Goal: Task Accomplishment & Management: Manage account settings

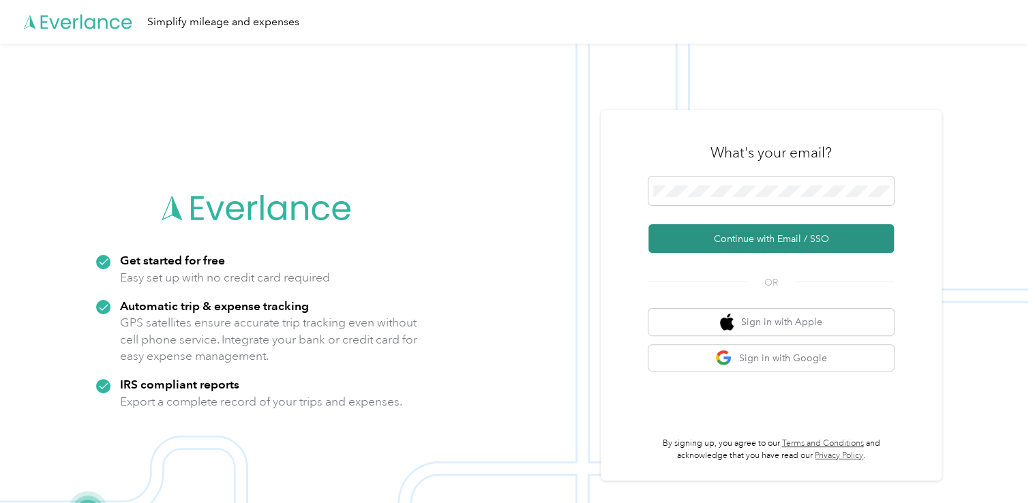
click at [765, 241] on button "Continue with Email / SSO" at bounding box center [770, 238] width 245 height 29
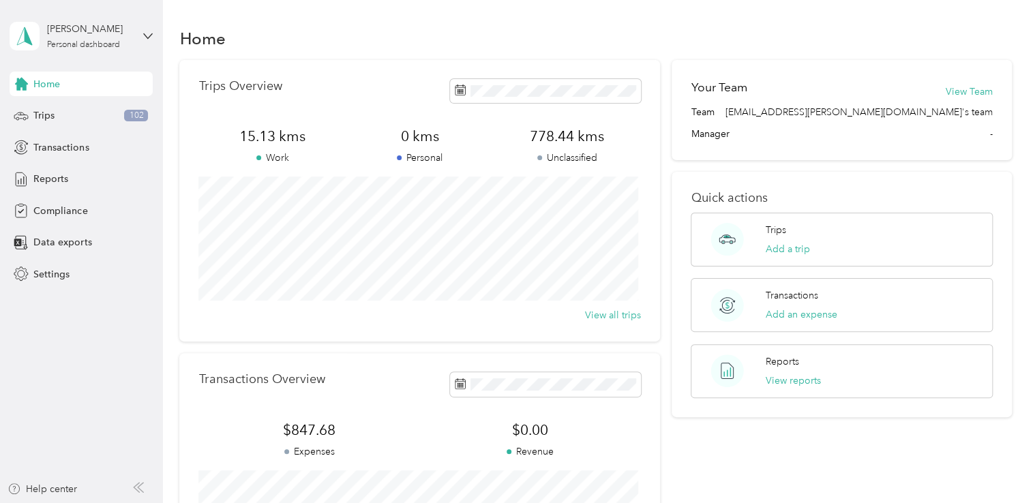
scroll to position [244, 0]
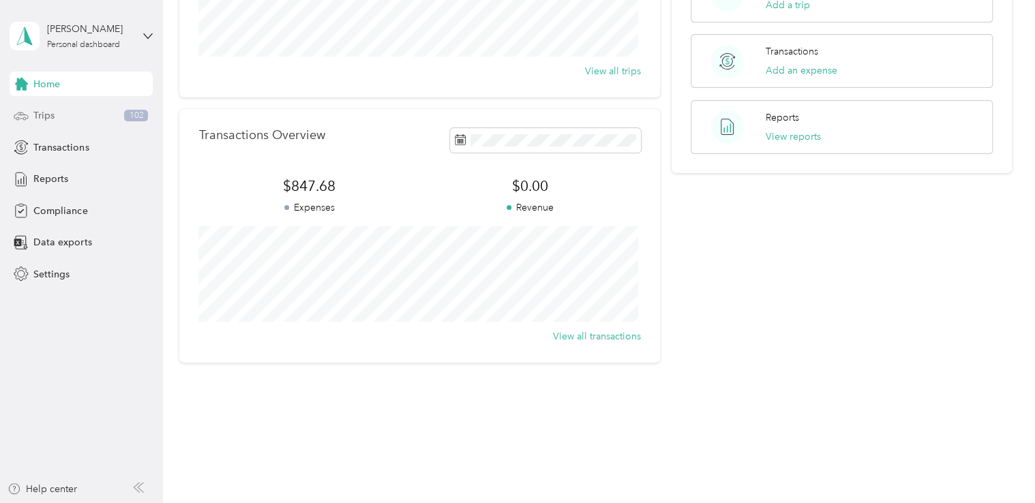
click at [65, 116] on div "Trips 102" at bounding box center [81, 116] width 143 height 25
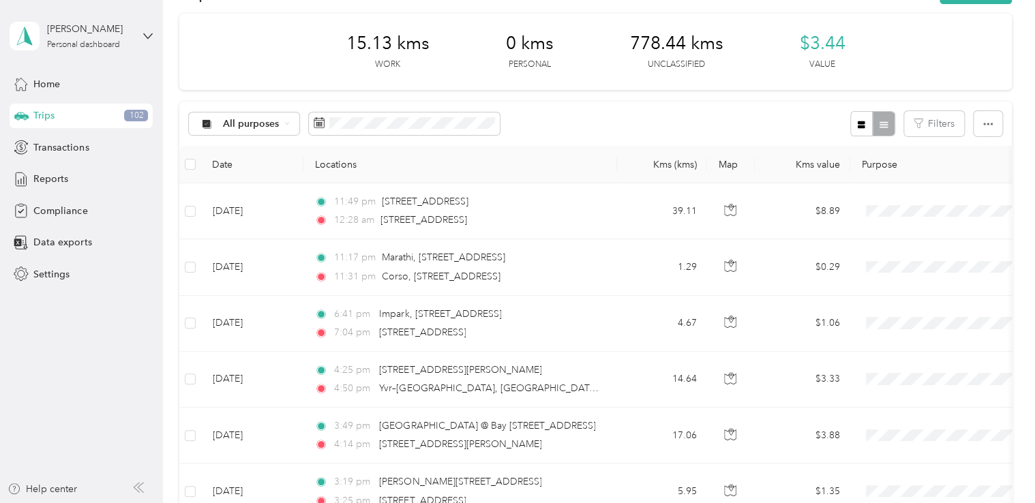
scroll to position [48, 0]
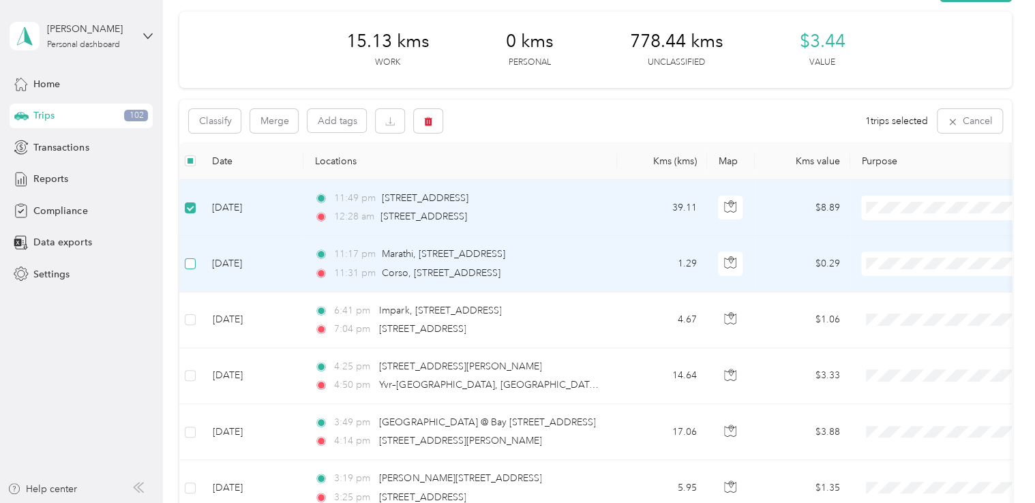
click at [191, 256] on label at bounding box center [190, 263] width 11 height 15
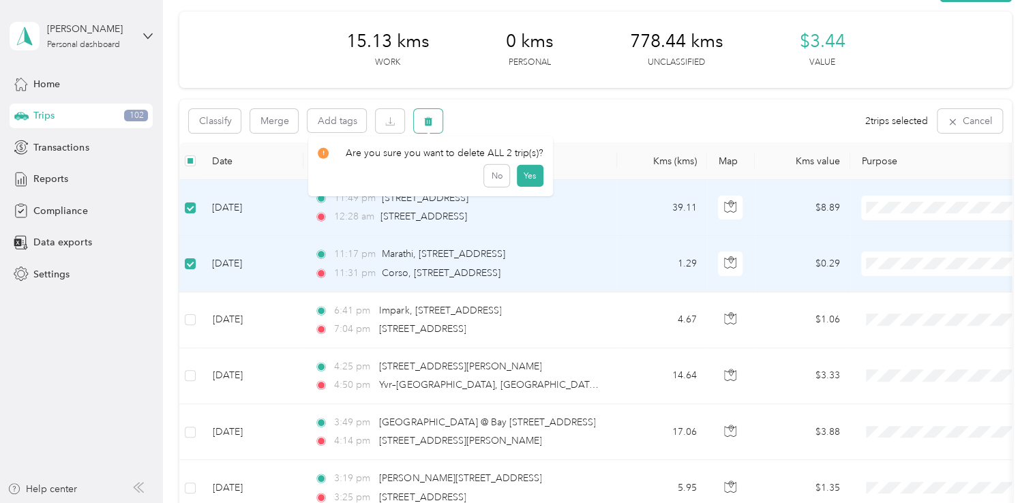
click at [425, 124] on icon "button" at bounding box center [429, 121] width 8 height 9
click at [523, 174] on button "Yes" at bounding box center [530, 178] width 27 height 22
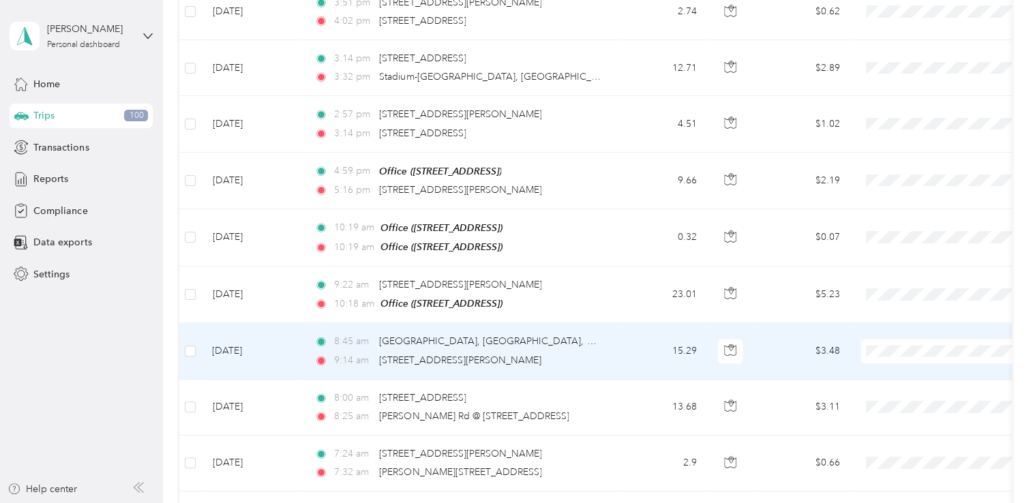
scroll to position [1371, 0]
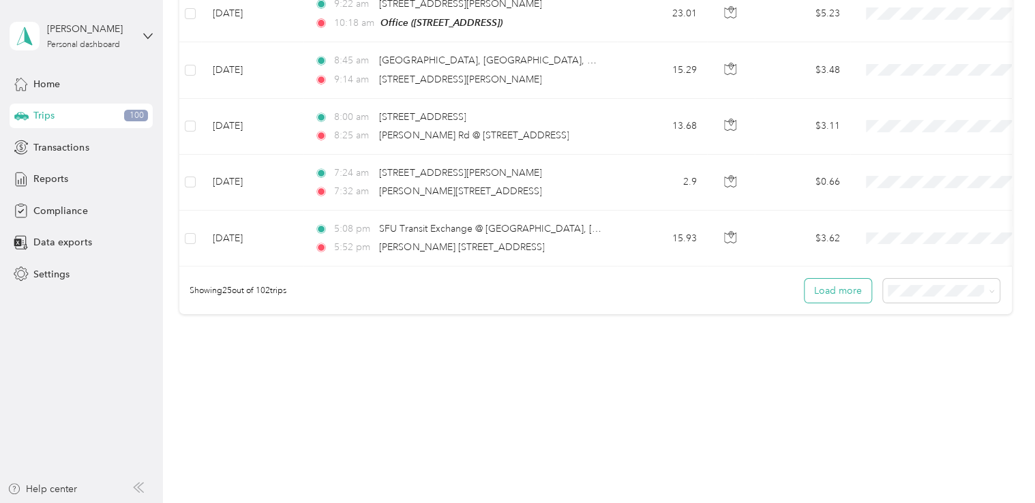
click at [838, 294] on button "Load more" at bounding box center [837, 291] width 67 height 24
click at [983, 290] on span at bounding box center [988, 291] width 11 height 14
click at [988, 293] on icon at bounding box center [991, 291] width 6 height 6
click at [959, 361] on div "100 per load" at bounding box center [937, 363] width 97 height 14
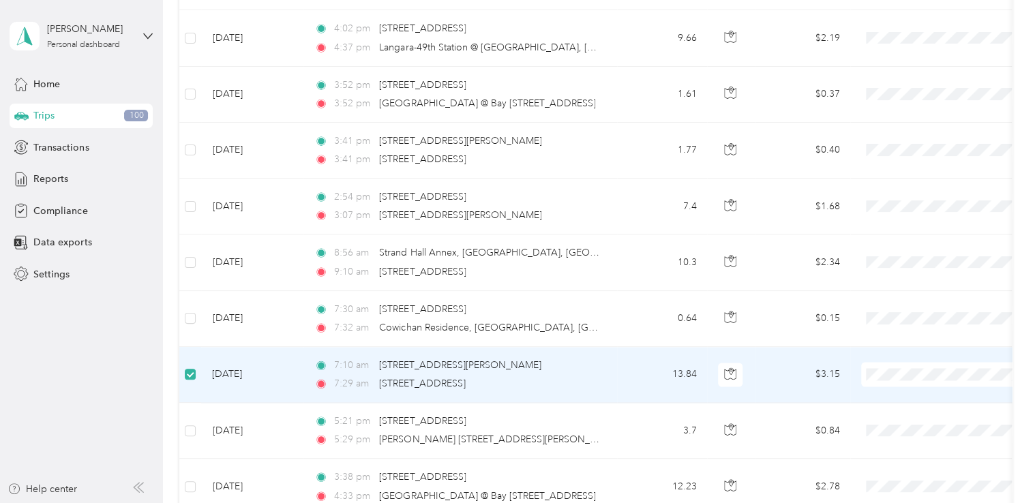
scroll to position [3641, 0]
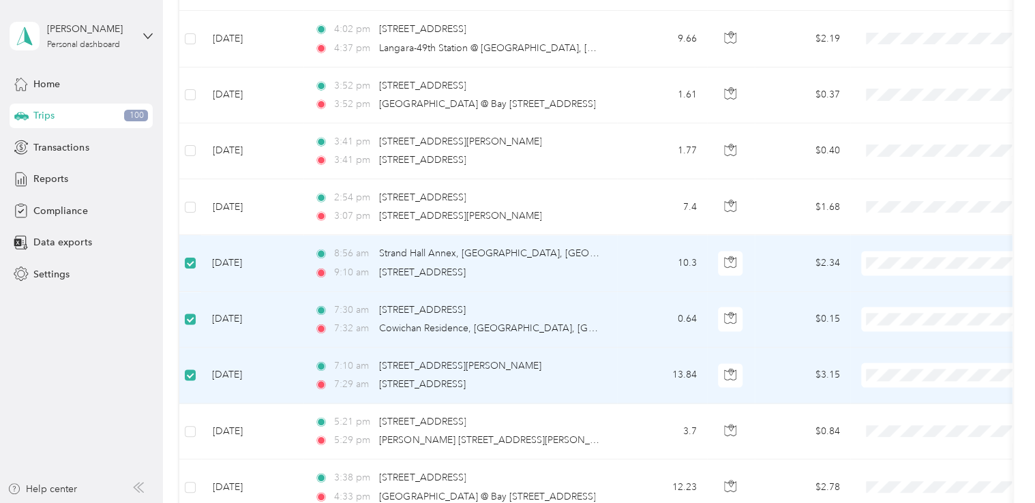
click at [932, 273] on span "Convergint - CAN" at bounding box center [958, 274] width 126 height 14
click at [939, 328] on span "Convergint - CAN" at bounding box center [958, 327] width 126 height 14
click at [935, 380] on span "Convergint - CAN" at bounding box center [958, 387] width 126 height 14
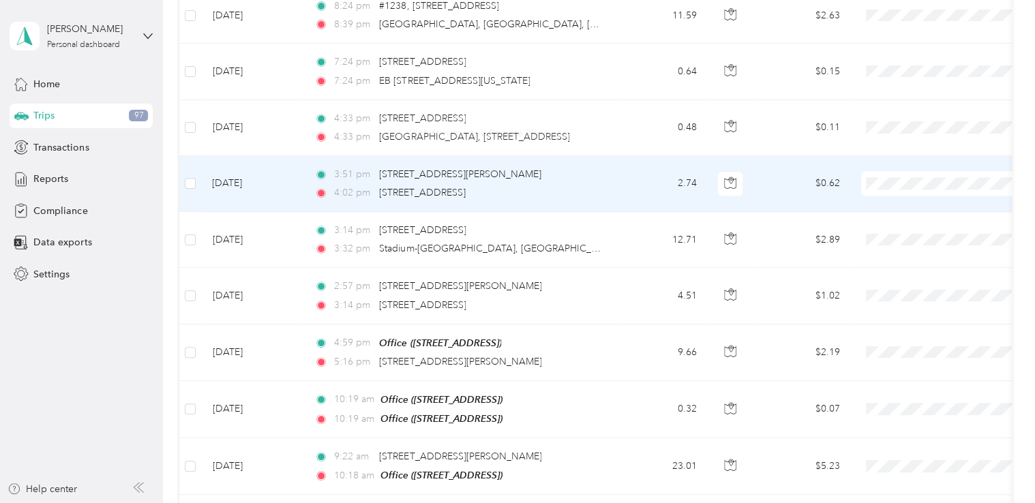
scroll to position [461, 0]
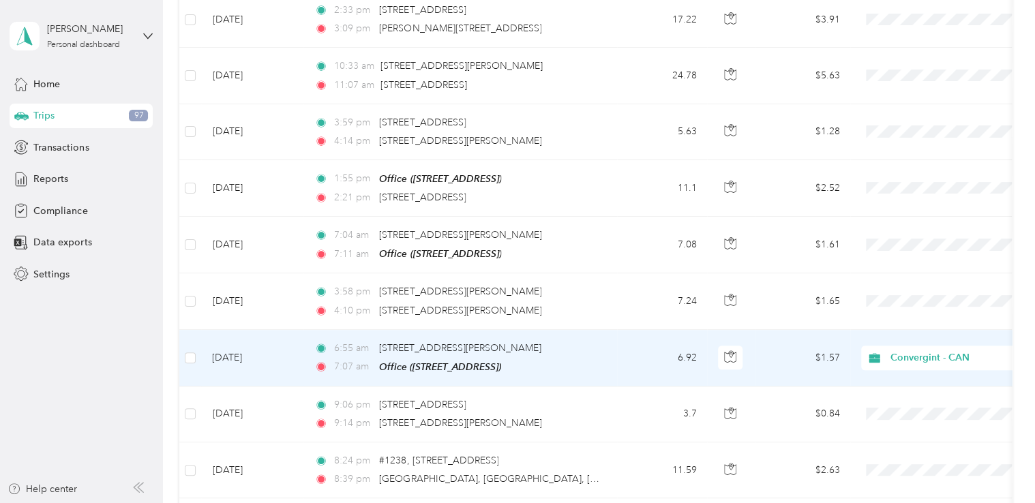
click at [913, 356] on span "Convergint - CAN" at bounding box center [952, 357] width 125 height 15
click at [913, 399] on span "Personal" at bounding box center [958, 401] width 126 height 14
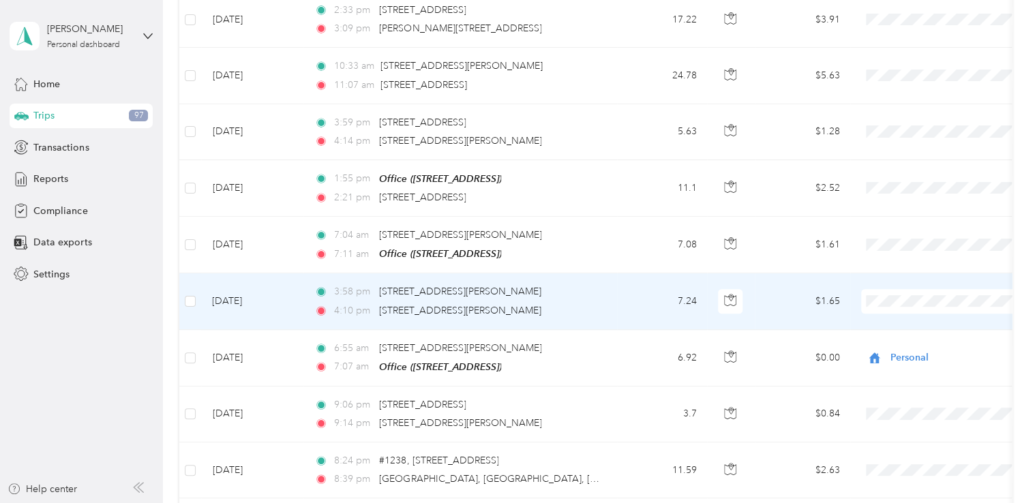
click at [926, 323] on span "Convergint - CAN" at bounding box center [958, 324] width 126 height 14
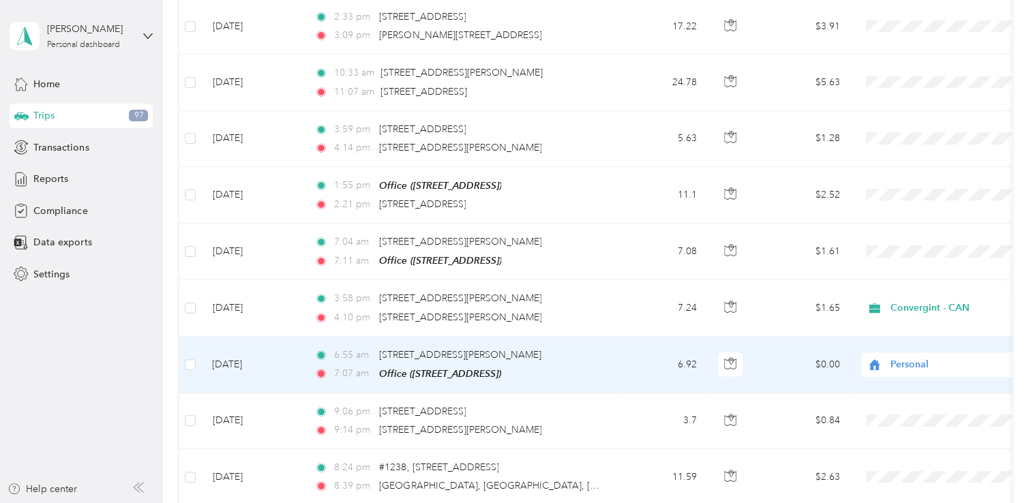
scroll to position [0, 0]
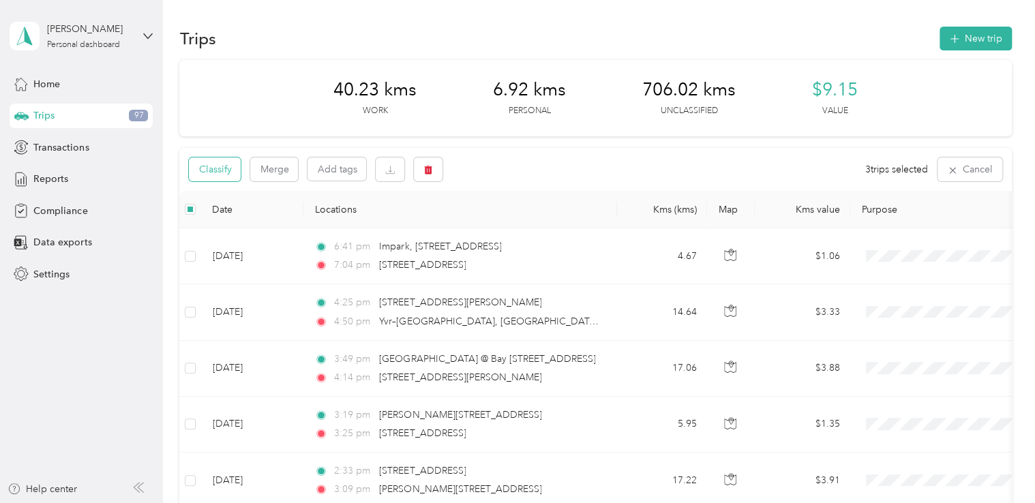
click at [218, 170] on button "Classify" at bounding box center [215, 169] width 52 height 24
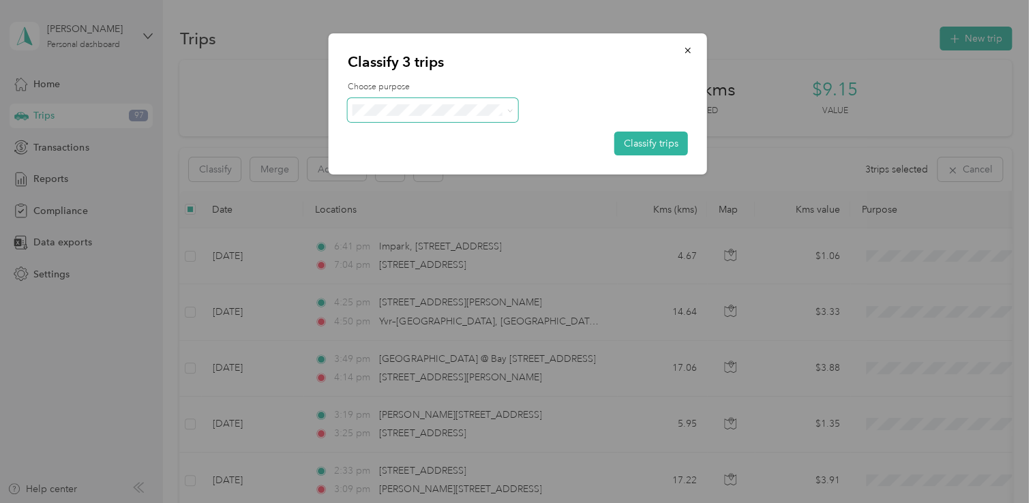
click at [510, 108] on icon at bounding box center [509, 111] width 6 height 6
drag, startPoint x: 540, startPoint y: 105, endPoint x: 590, endPoint y: 102, distance: 50.5
click at [542, 105] on div at bounding box center [518, 110] width 340 height 24
click at [691, 50] on icon "button" at bounding box center [688, 51] width 10 height 10
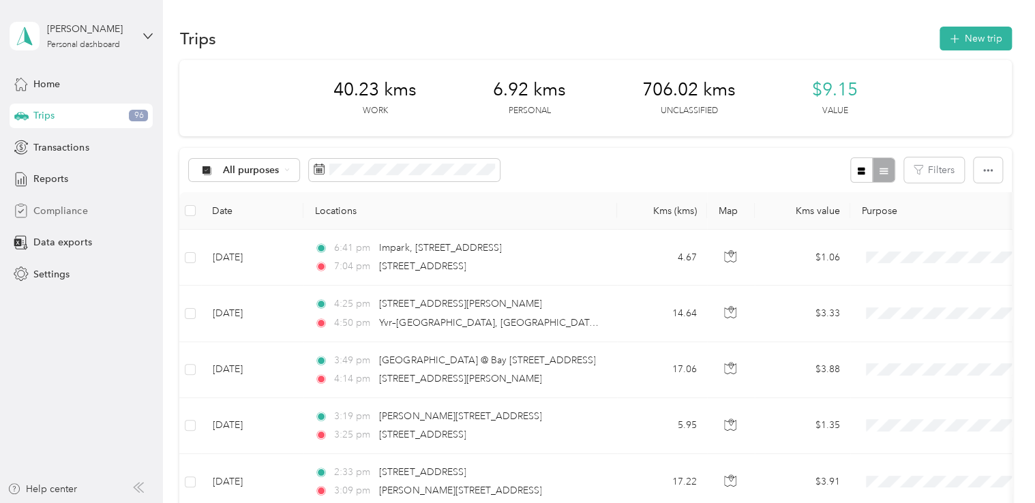
click at [61, 209] on span "Compliance" at bounding box center [60, 211] width 54 height 14
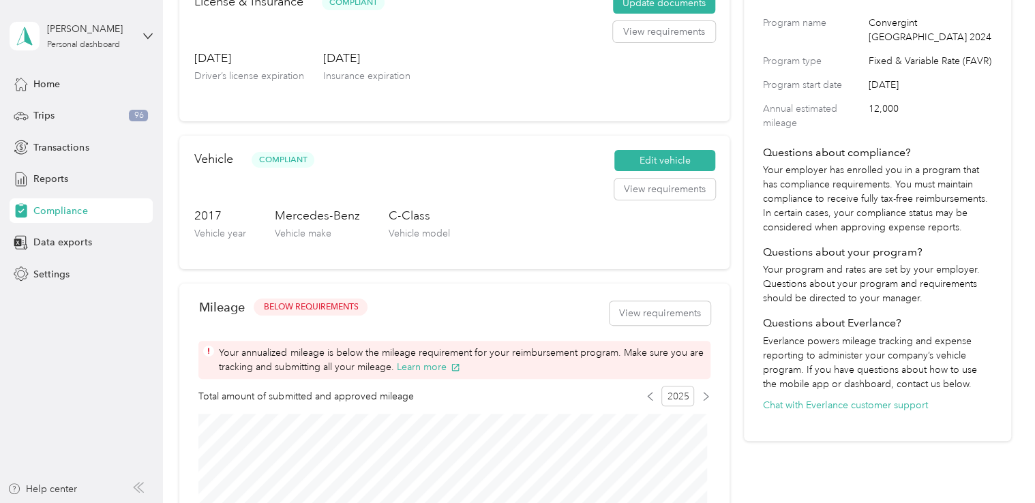
scroll to position [158, 0]
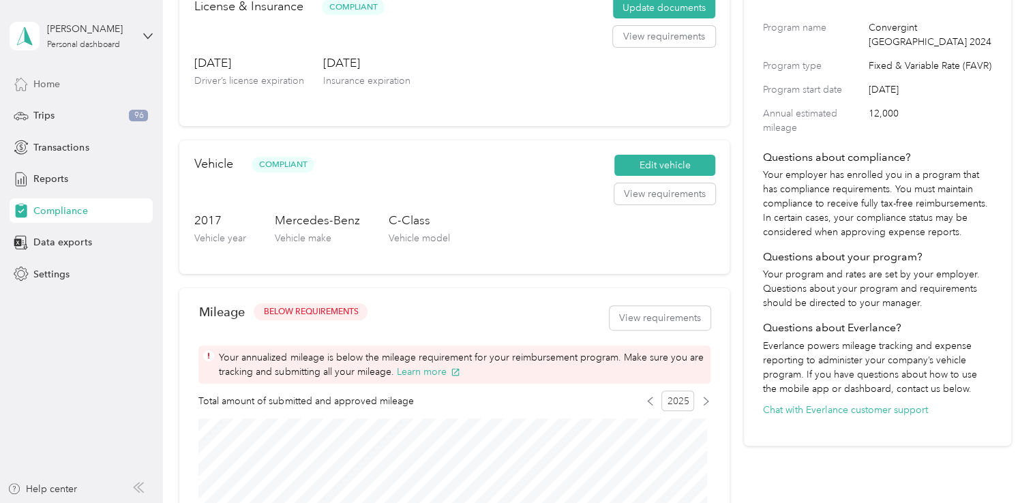
click at [57, 82] on span "Home" at bounding box center [46, 84] width 27 height 14
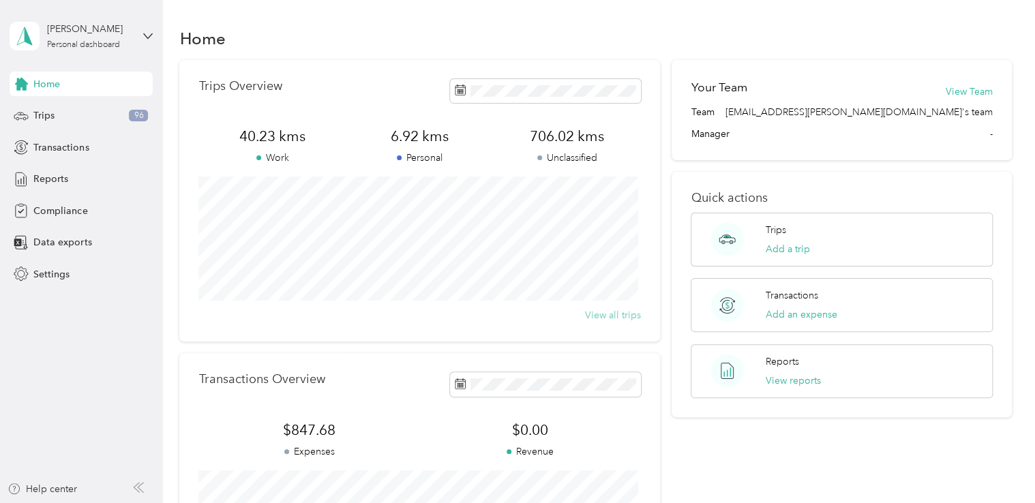
click at [603, 314] on button "View all trips" at bounding box center [613, 315] width 56 height 14
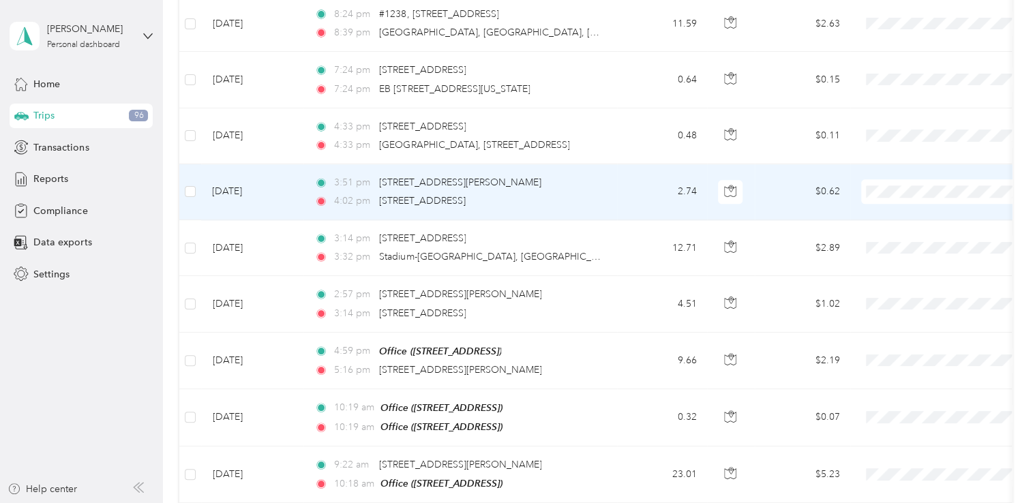
scroll to position [454, 0]
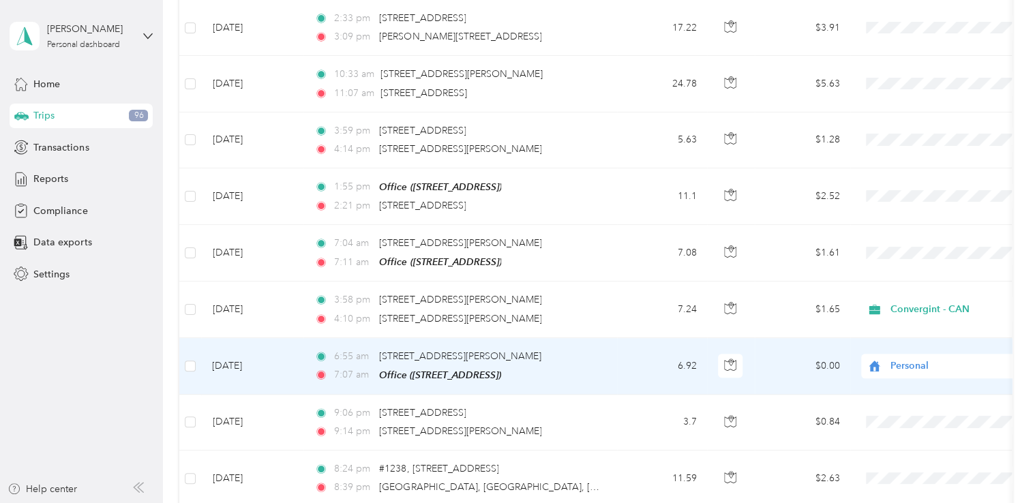
click at [903, 362] on span "Personal" at bounding box center [952, 365] width 125 height 15
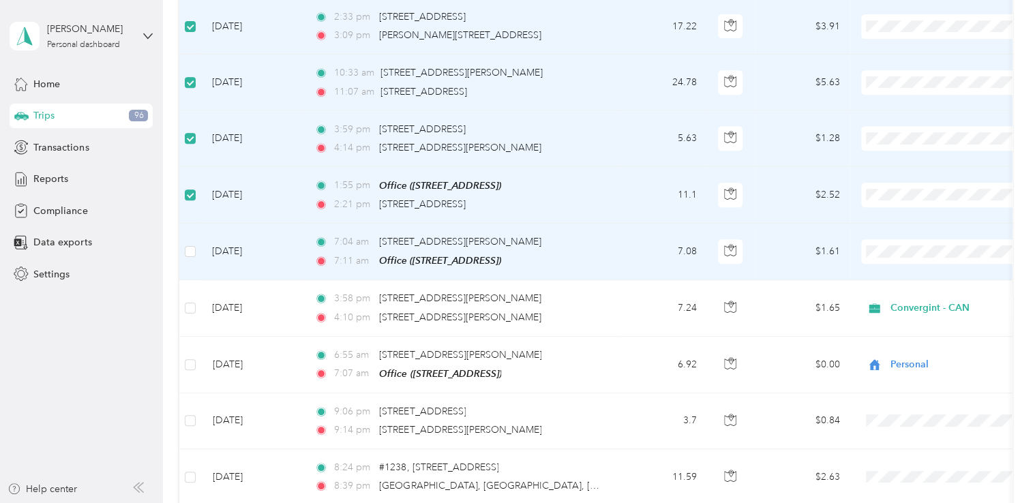
click at [191, 241] on td at bounding box center [190, 252] width 22 height 57
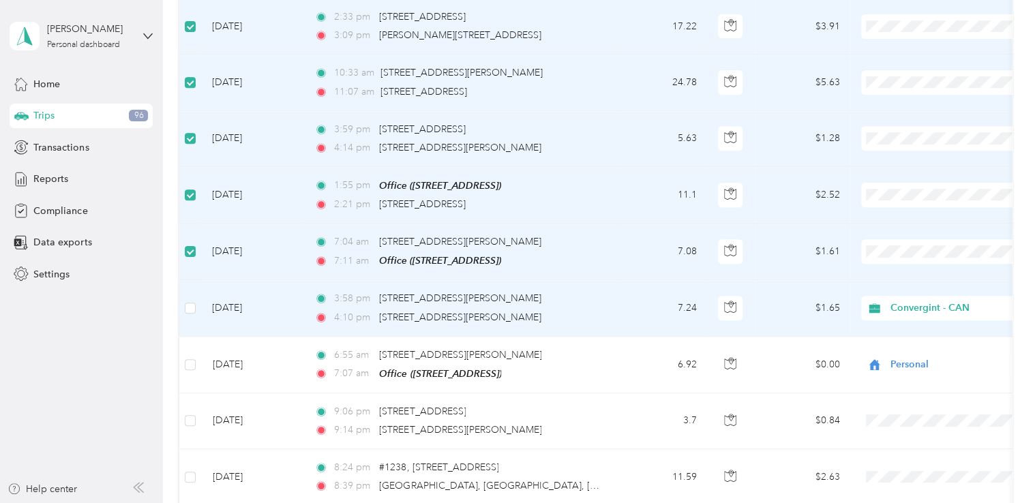
scroll to position [0, 0]
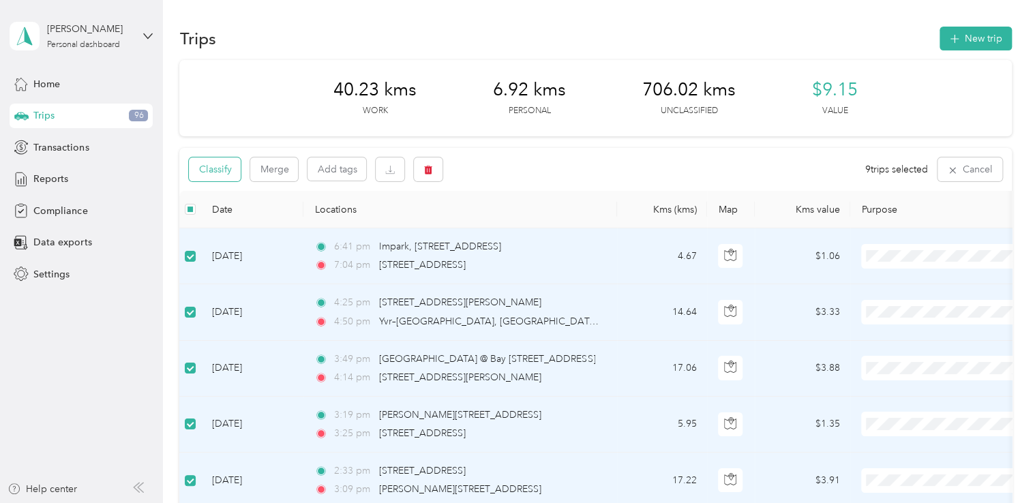
click at [224, 173] on button "Classify" at bounding box center [215, 169] width 52 height 24
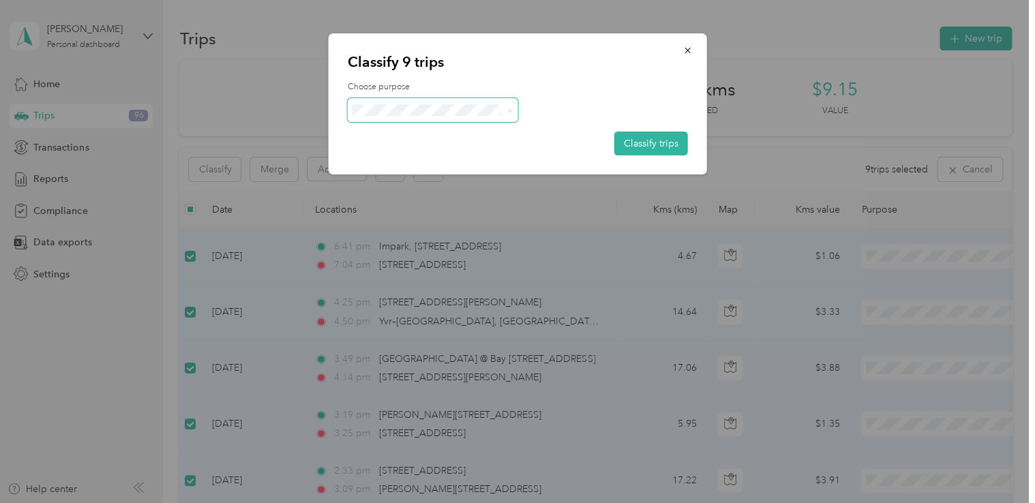
click at [510, 114] on span at bounding box center [509, 110] width 6 height 12
click at [510, 113] on icon at bounding box center [509, 111] width 6 height 6
click at [432, 153] on span "Personal" at bounding box center [444, 151] width 127 height 14
click at [632, 146] on button "Classify trips" at bounding box center [651, 144] width 74 height 24
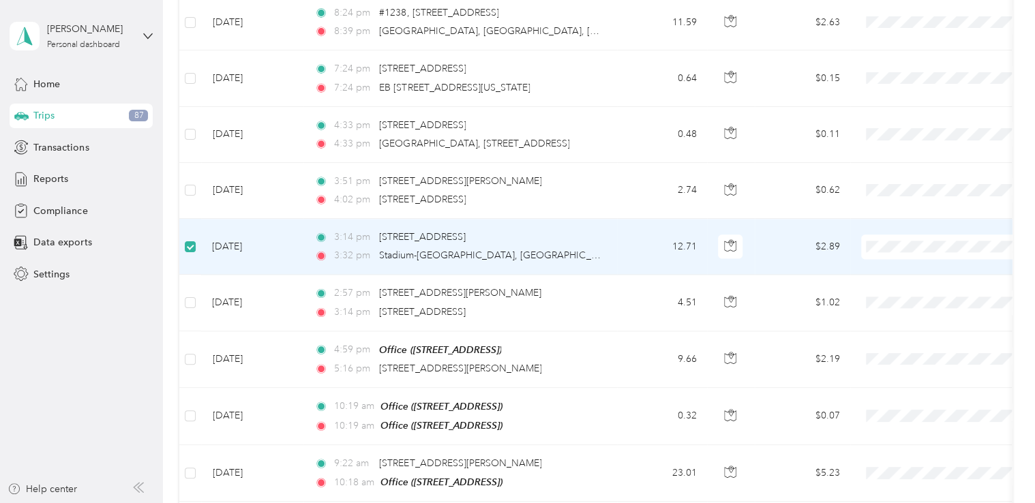
scroll to position [908, 0]
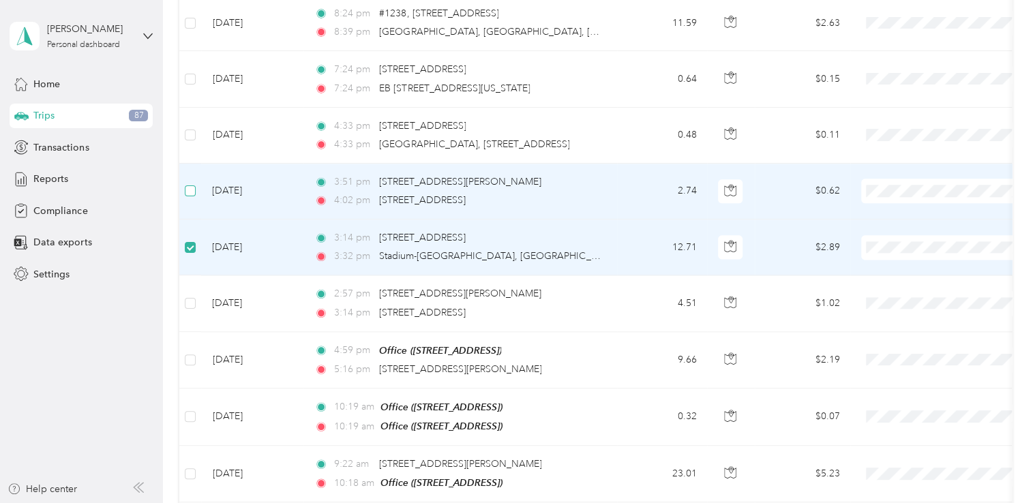
click at [192, 192] on label at bounding box center [190, 190] width 11 height 15
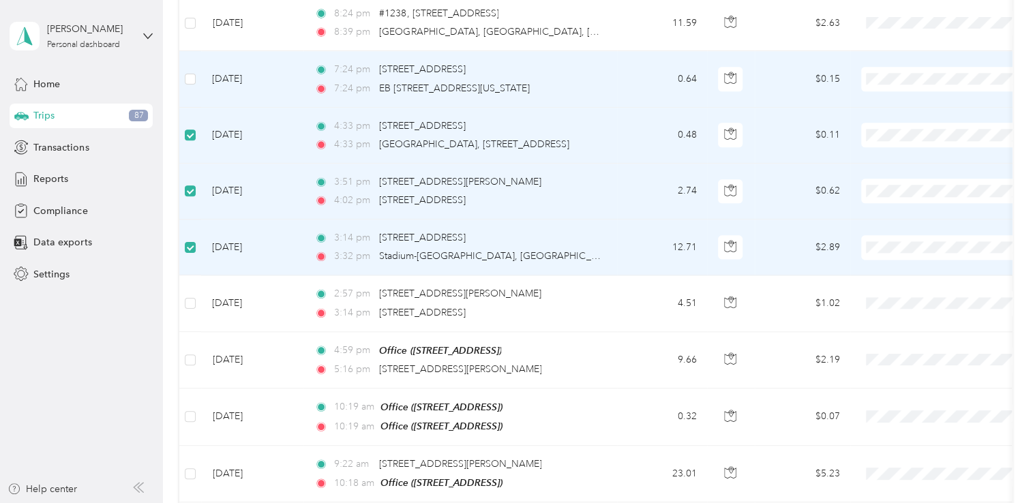
click at [197, 77] on td at bounding box center [190, 79] width 22 height 56
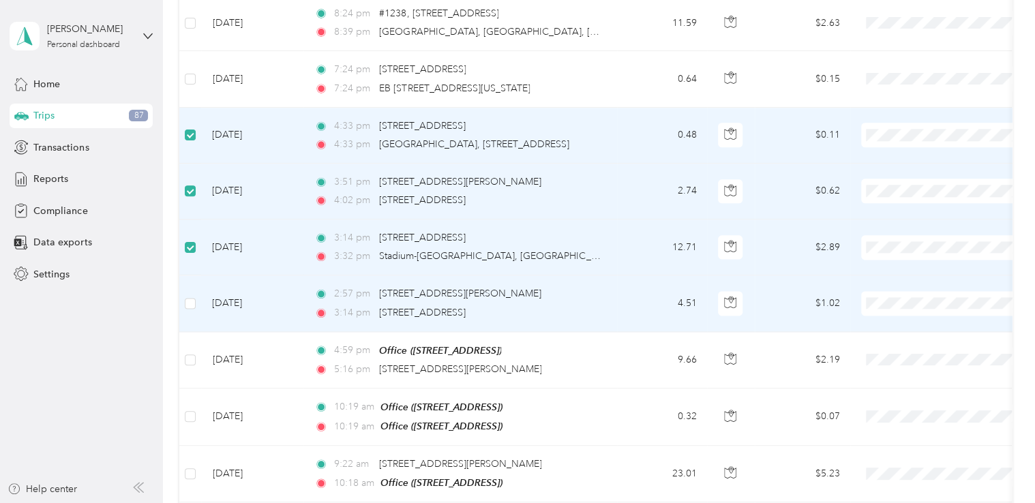
click at [183, 300] on td at bounding box center [190, 303] width 22 height 56
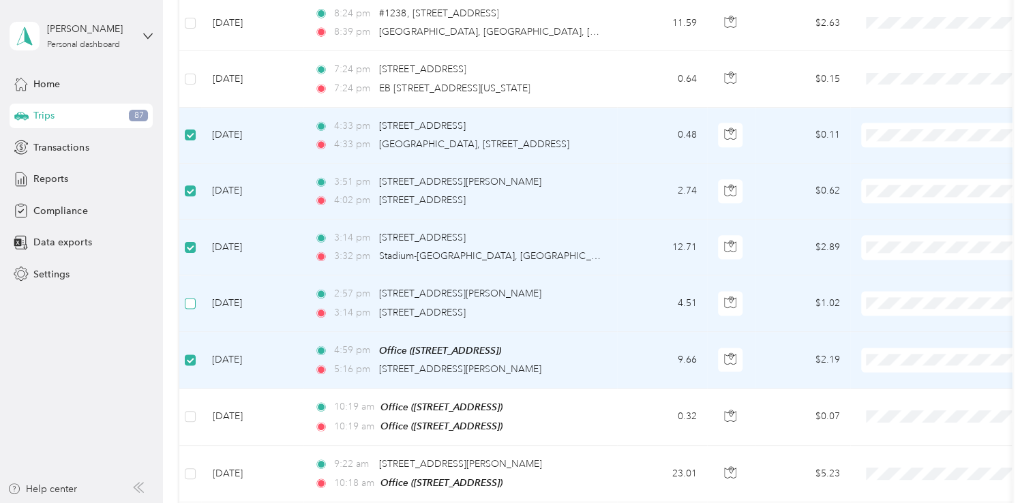
click at [191, 304] on label at bounding box center [190, 303] width 11 height 15
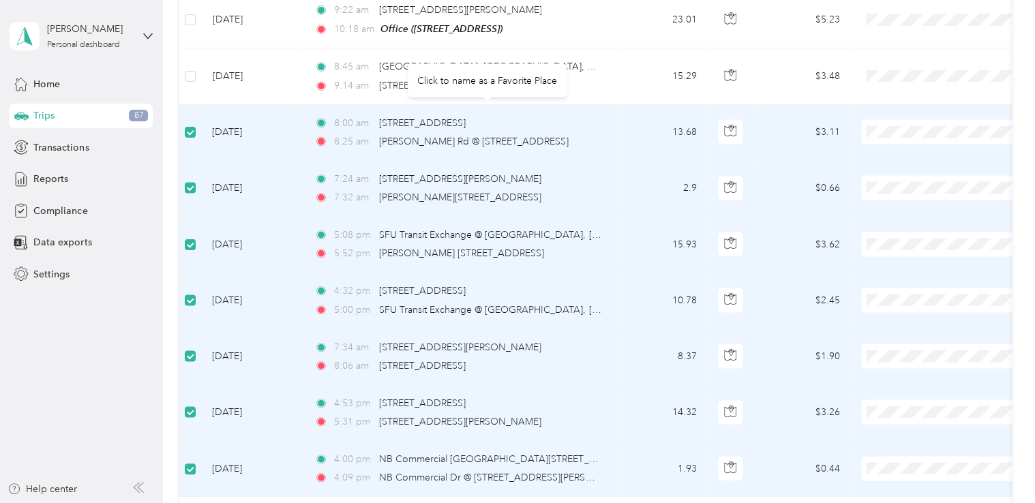
scroll to position [0, 0]
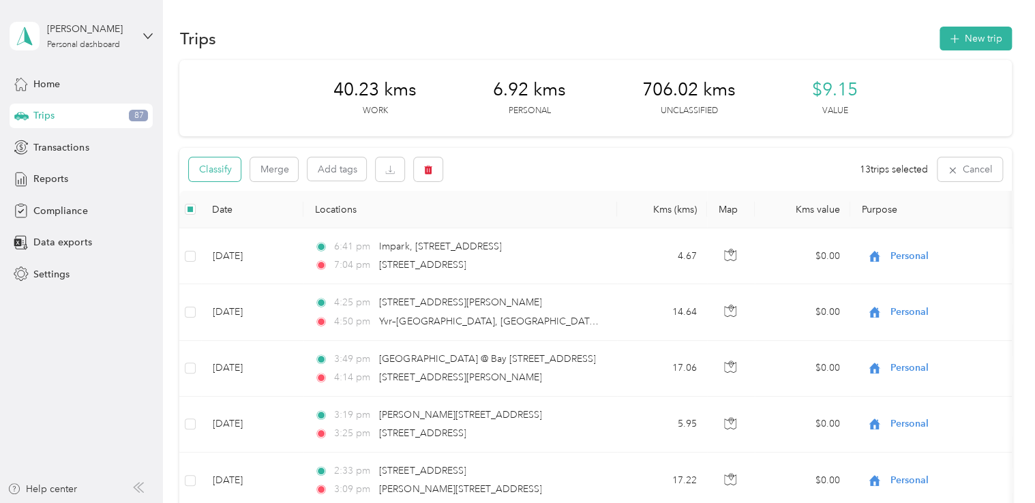
click at [229, 175] on button "Classify" at bounding box center [215, 169] width 52 height 24
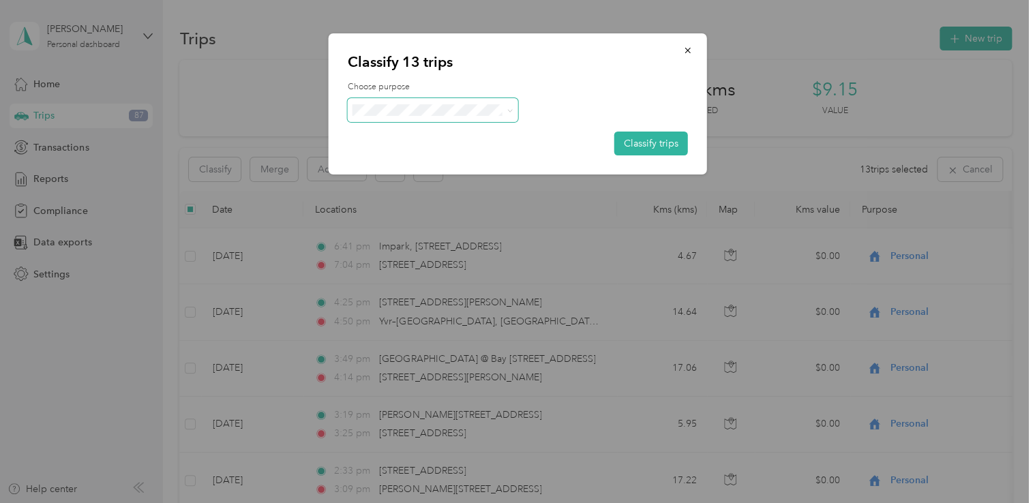
click at [510, 112] on icon at bounding box center [509, 111] width 6 height 6
click at [434, 159] on li "Personal" at bounding box center [432, 159] width 170 height 24
click at [629, 140] on button "Classify trips" at bounding box center [651, 144] width 74 height 24
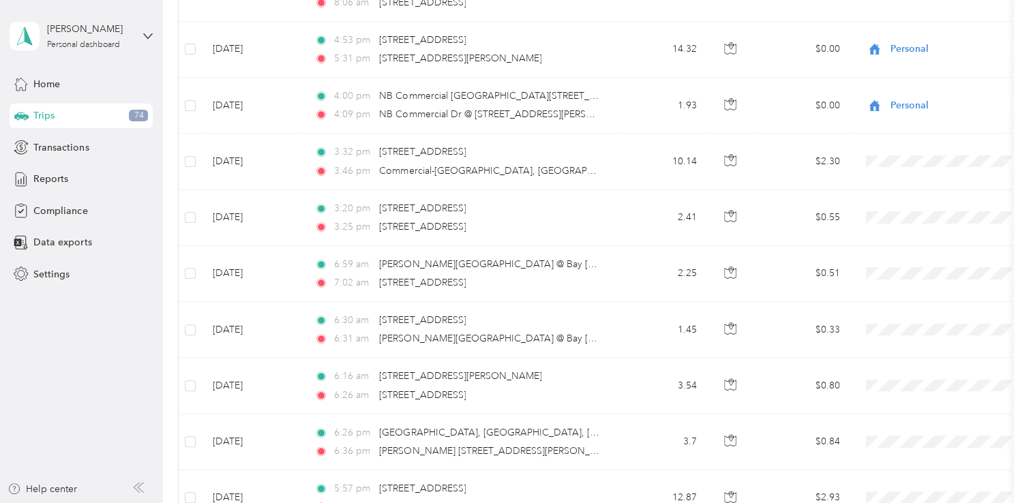
scroll to position [1739, 0]
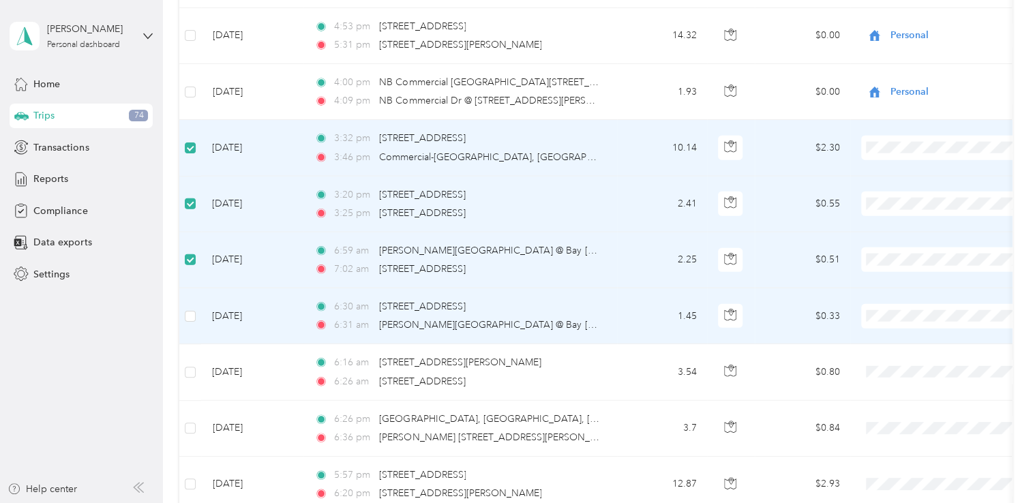
click at [189, 299] on td at bounding box center [190, 316] width 22 height 56
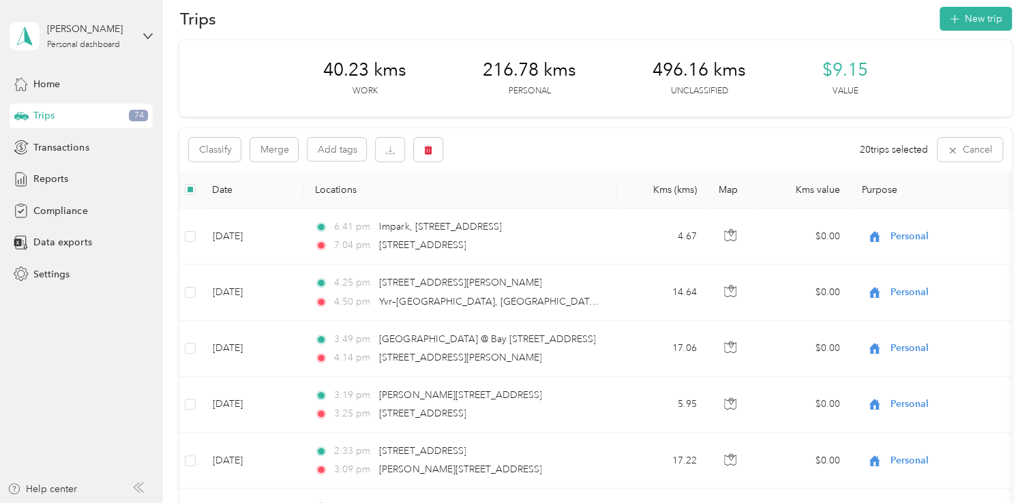
scroll to position [0, 0]
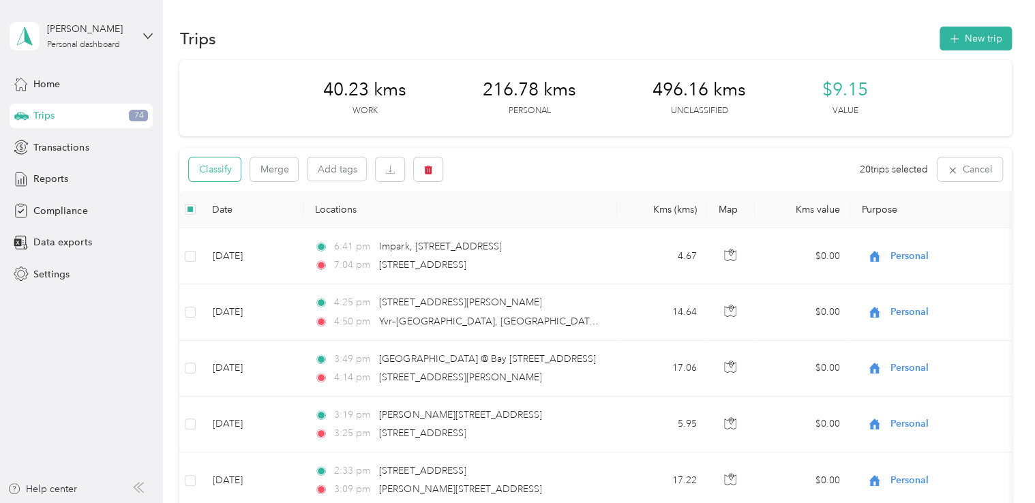
click at [227, 164] on button "Classify" at bounding box center [215, 169] width 52 height 24
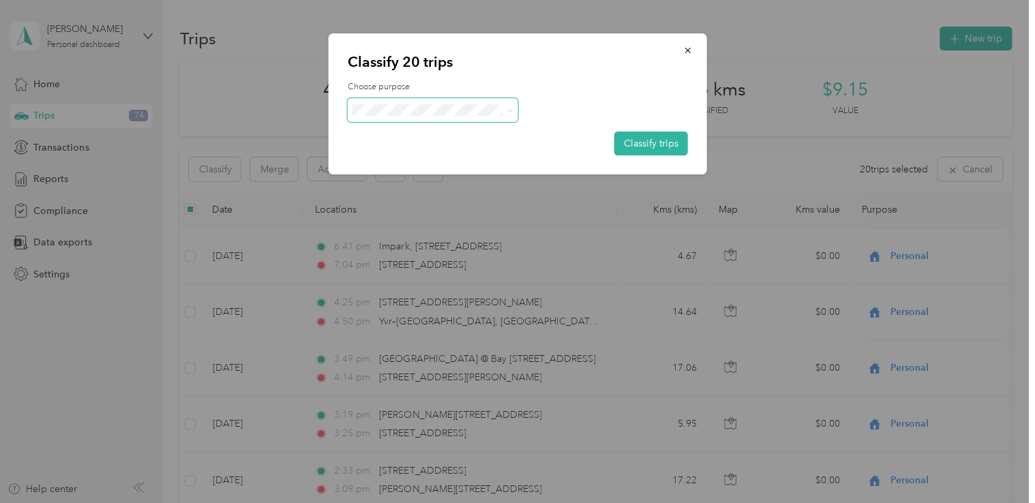
click at [508, 113] on icon at bounding box center [509, 111] width 6 height 6
click at [467, 157] on span "Personal" at bounding box center [444, 159] width 127 height 14
click at [637, 146] on button "Classify trips" at bounding box center [651, 144] width 74 height 24
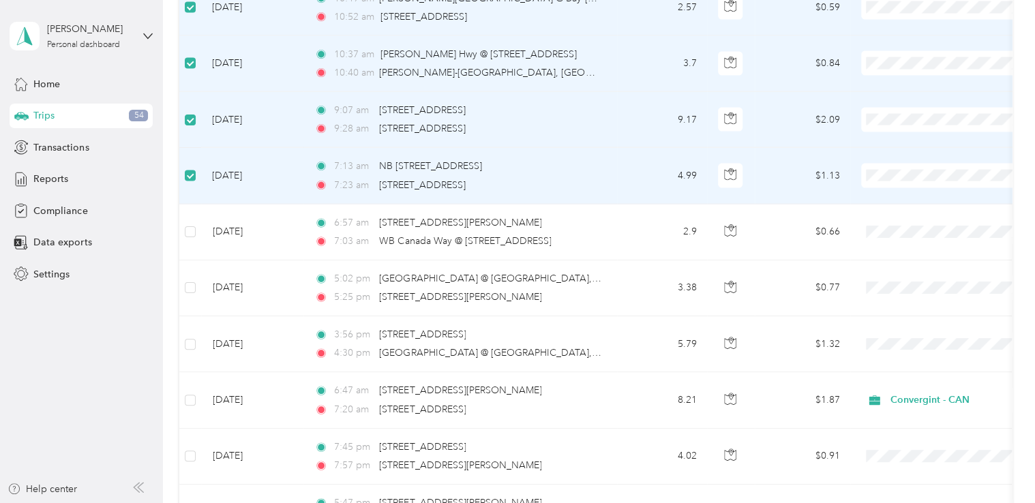
scroll to position [4234, 0]
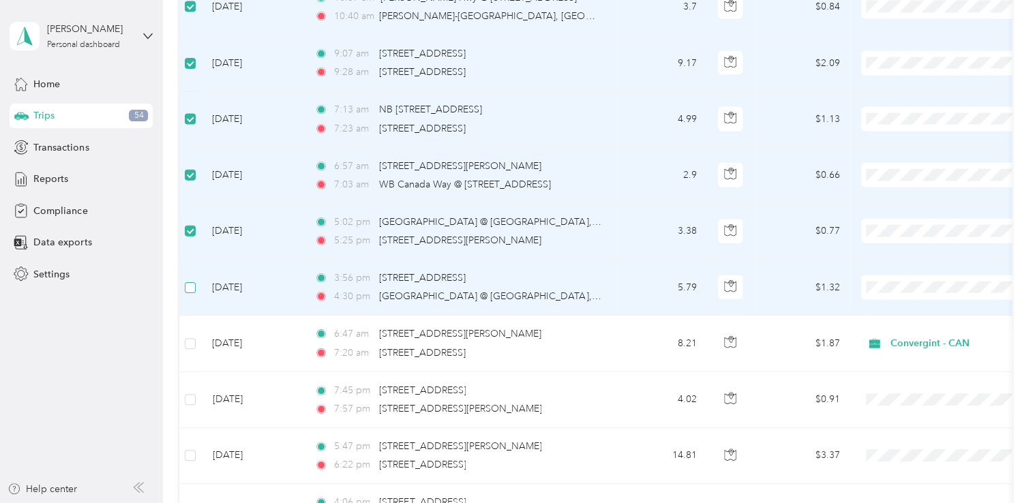
click at [191, 280] on label at bounding box center [190, 287] width 11 height 15
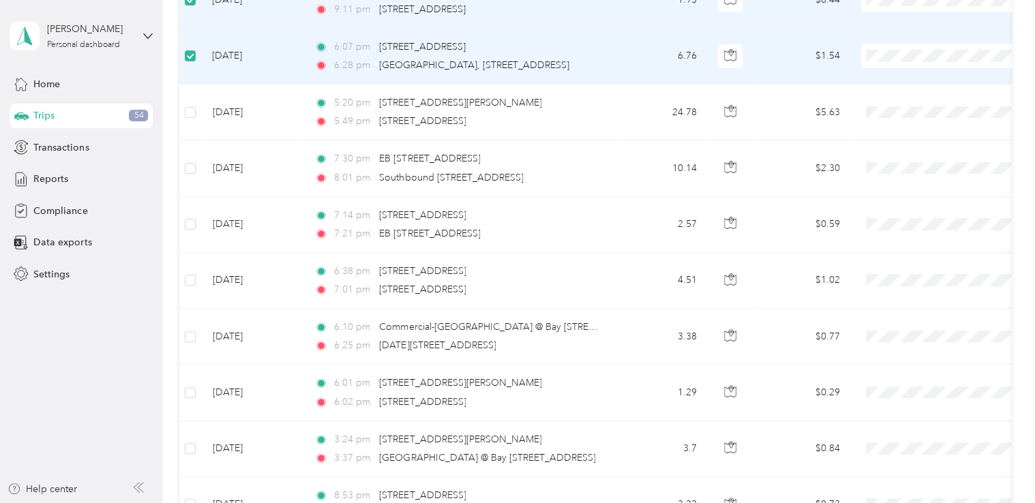
scroll to position [5096, 0]
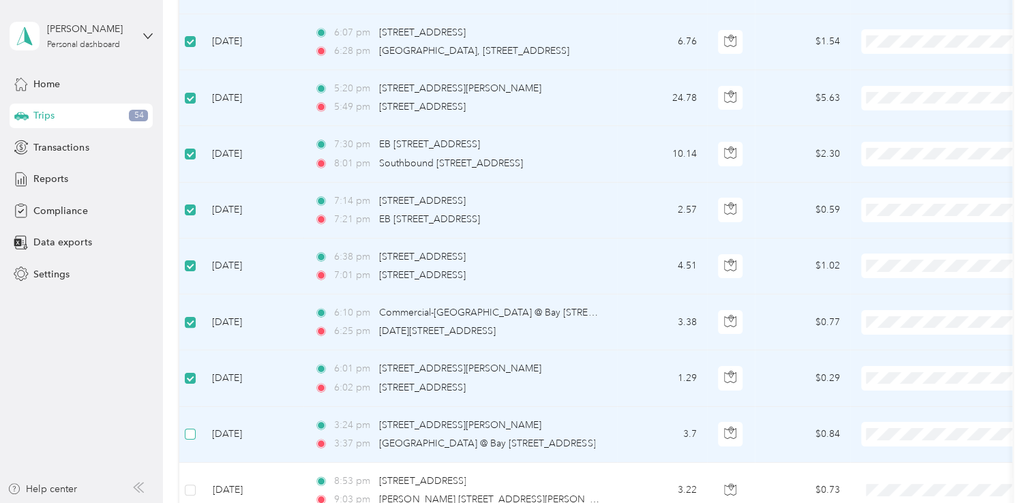
click at [190, 427] on label at bounding box center [190, 434] width 11 height 15
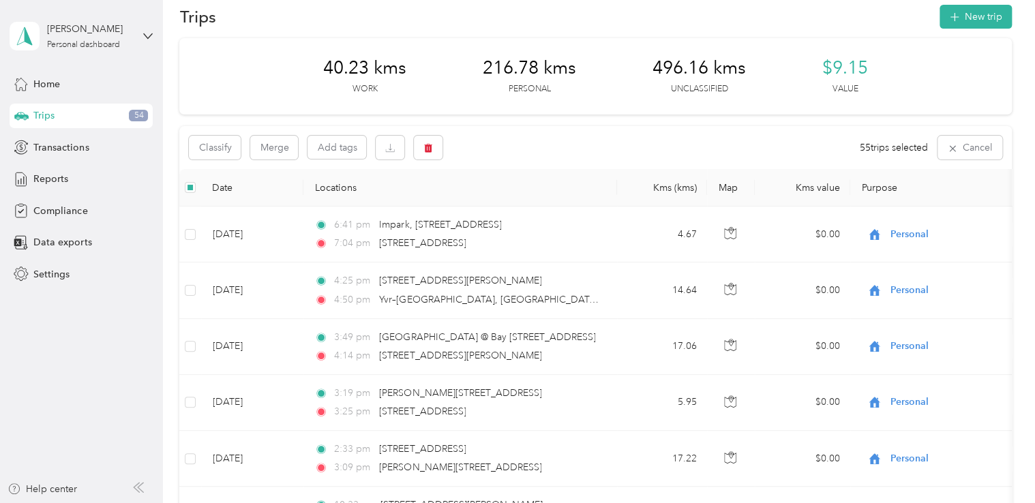
scroll to position [0, 0]
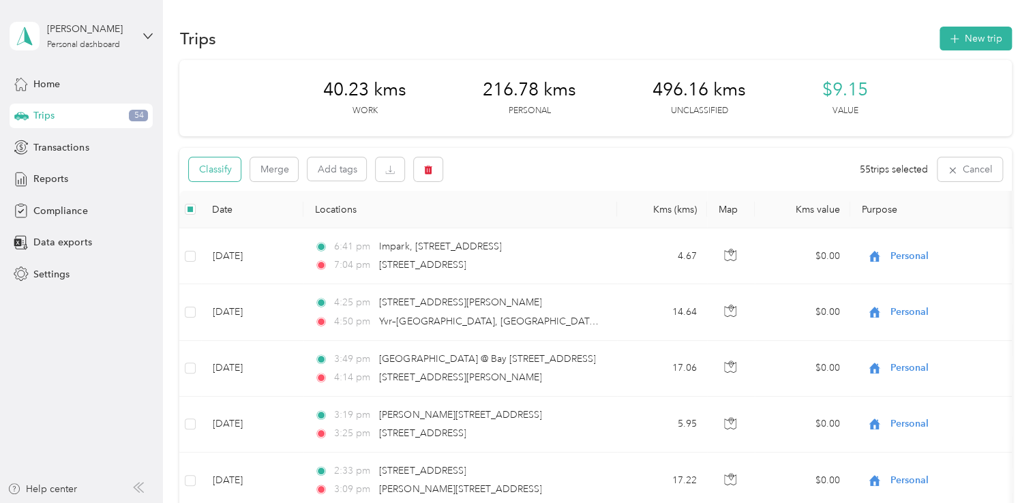
click at [232, 176] on button "Classify" at bounding box center [215, 169] width 52 height 24
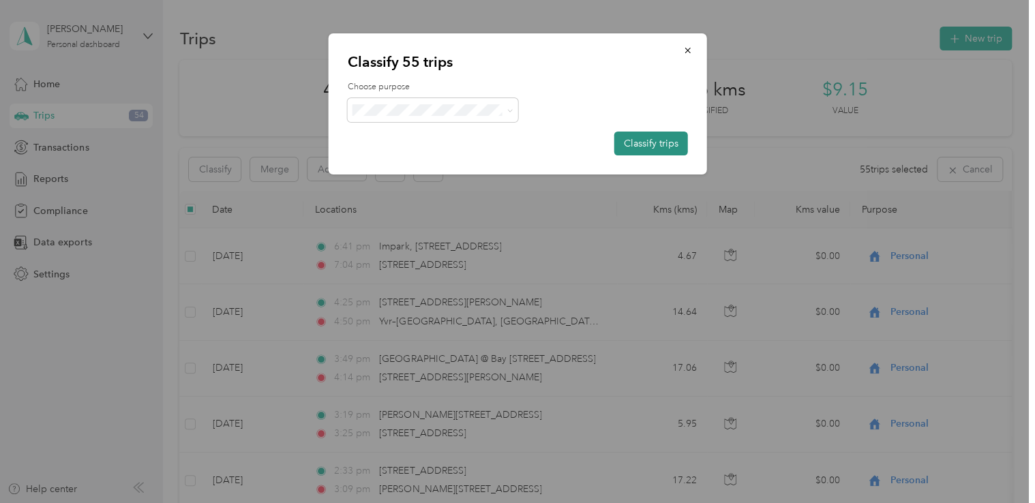
click at [628, 140] on button "Classify trips" at bounding box center [651, 144] width 74 height 24
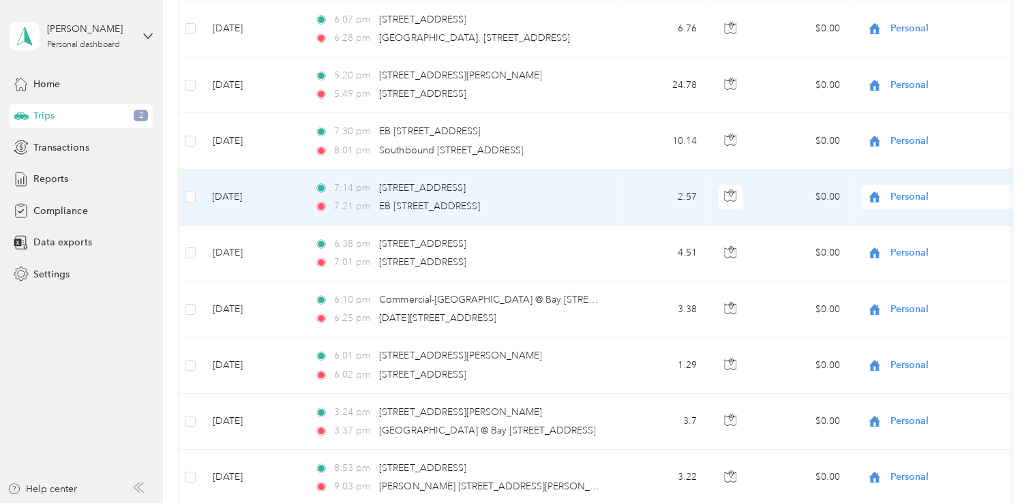
scroll to position [5564, 0]
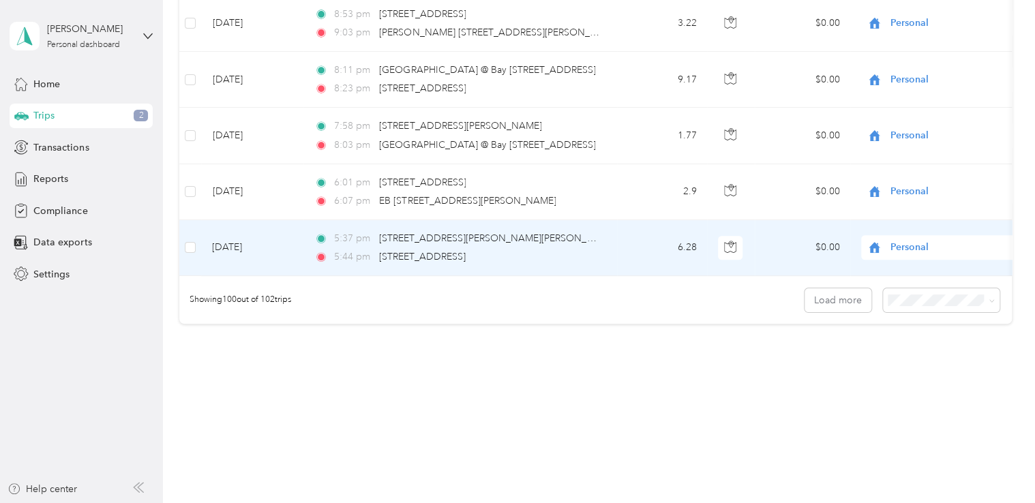
click at [992, 256] on td "Personal" at bounding box center [945, 248] width 191 height 56
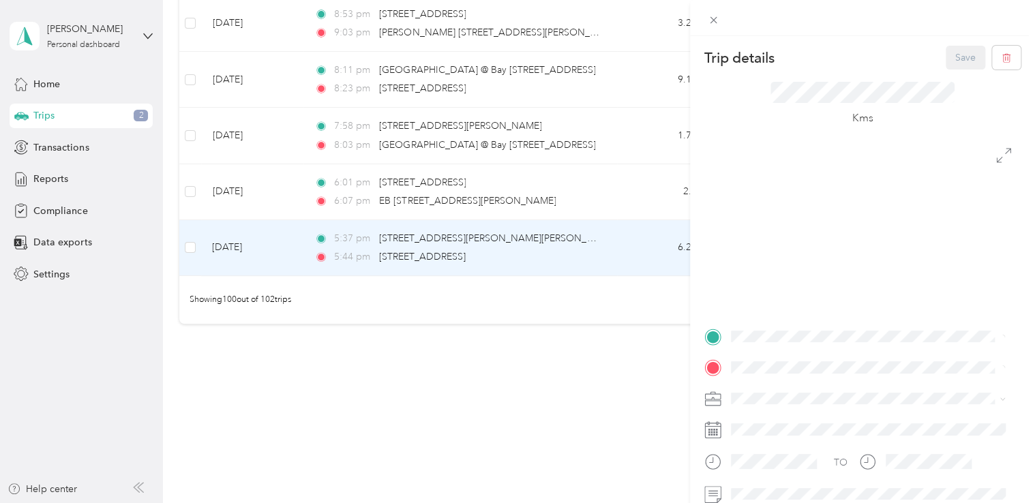
click at [630, 368] on div "Trip details Save This trip cannot be edited because it is either under review,…" at bounding box center [517, 251] width 1035 height 503
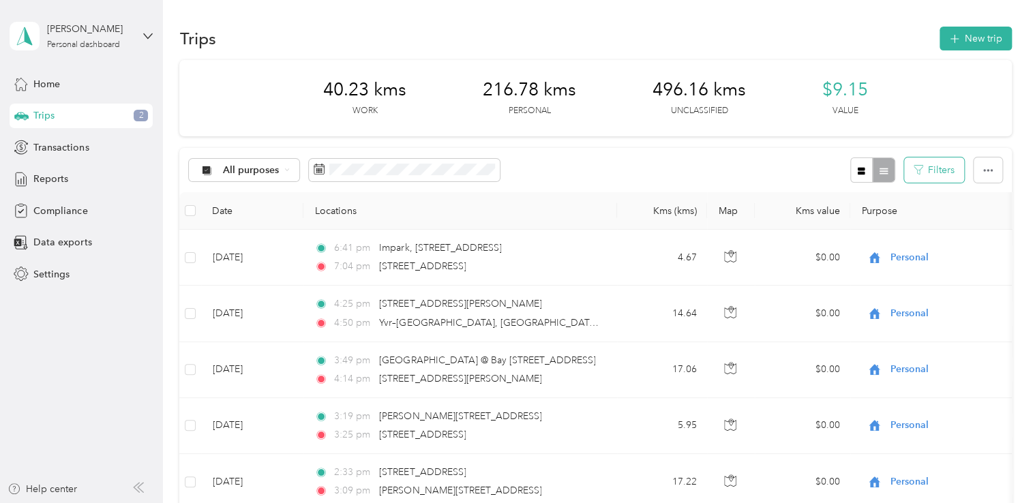
click at [936, 170] on button "Filters" at bounding box center [934, 169] width 60 height 25
click at [857, 172] on icon "button" at bounding box center [860, 170] width 7 height 7
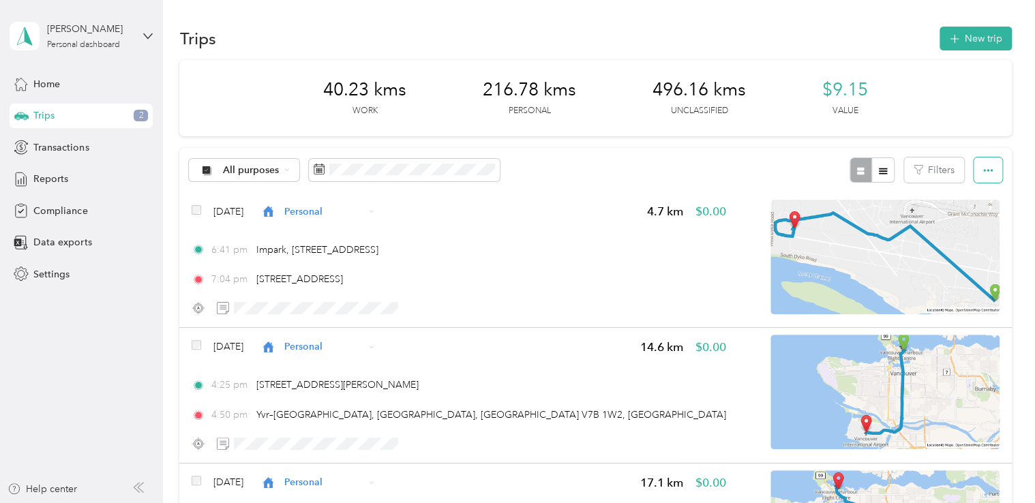
click at [992, 166] on button "button" at bounding box center [987, 169] width 29 height 25
click at [285, 170] on icon at bounding box center [286, 170] width 3 height 2
click at [249, 219] on li "Unclassified" at bounding box center [250, 217] width 123 height 24
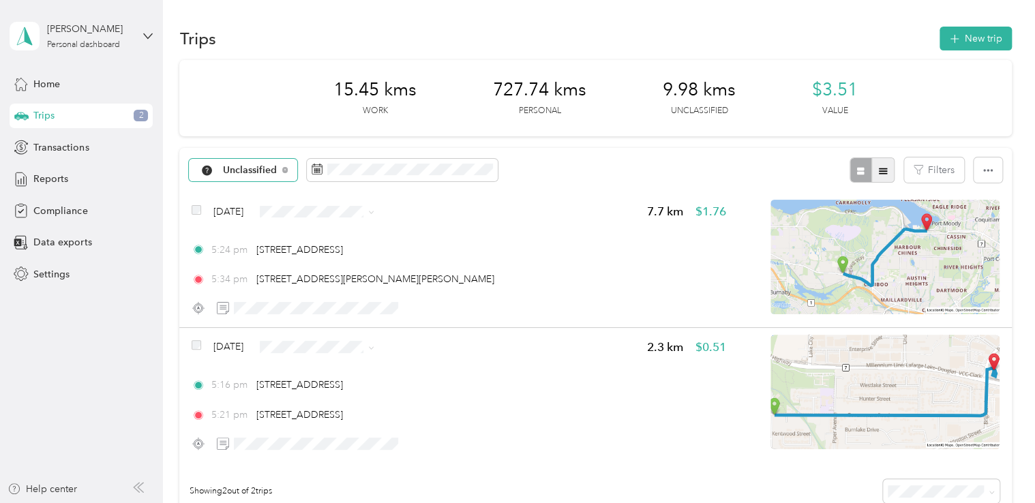
click at [878, 170] on icon "button" at bounding box center [882, 171] width 8 height 6
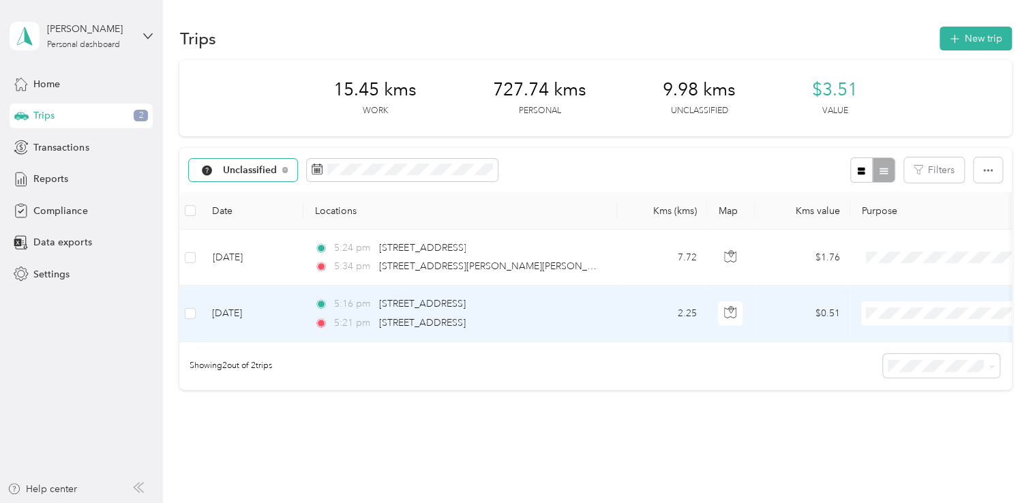
click at [928, 361] on span "Personal" at bounding box center [958, 358] width 126 height 14
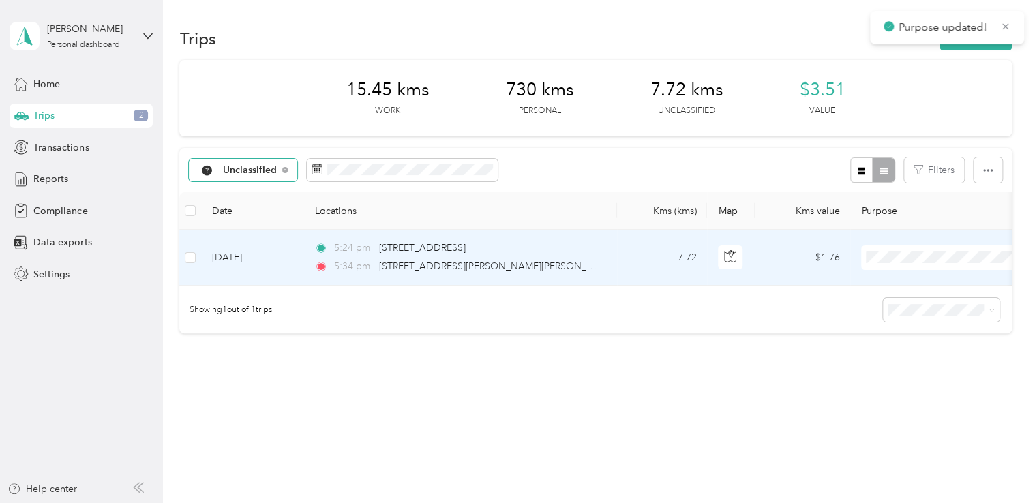
click at [915, 307] on li "Personal" at bounding box center [945, 306] width 169 height 24
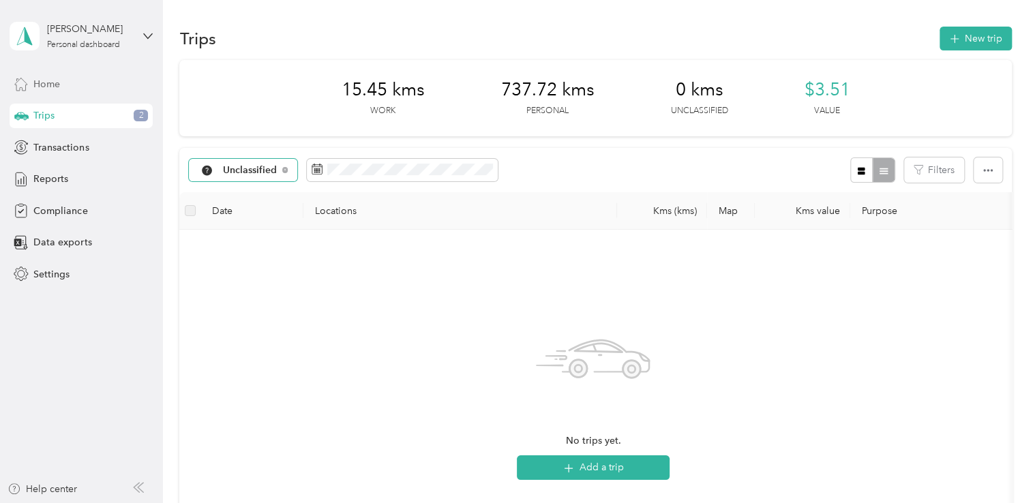
click at [63, 86] on div "Home" at bounding box center [81, 84] width 143 height 25
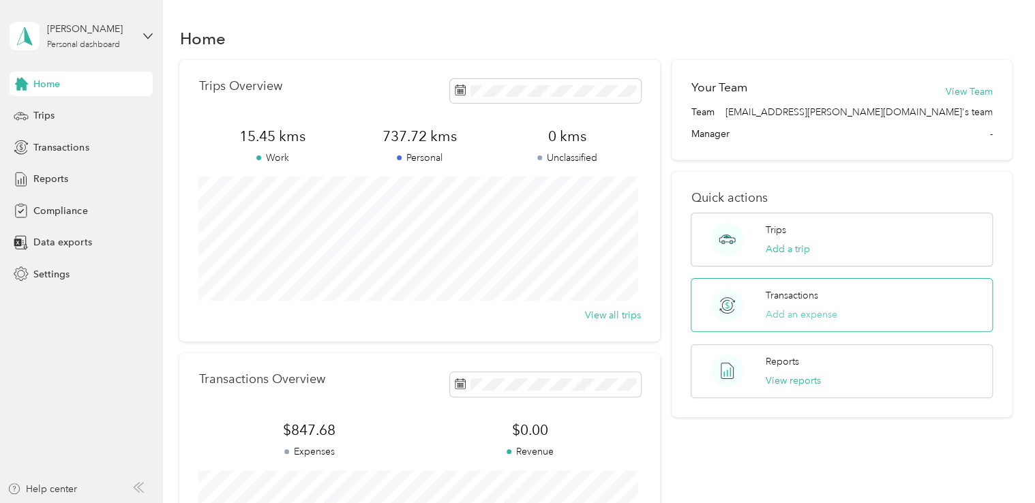
click at [779, 315] on button "Add an expense" at bounding box center [801, 314] width 72 height 14
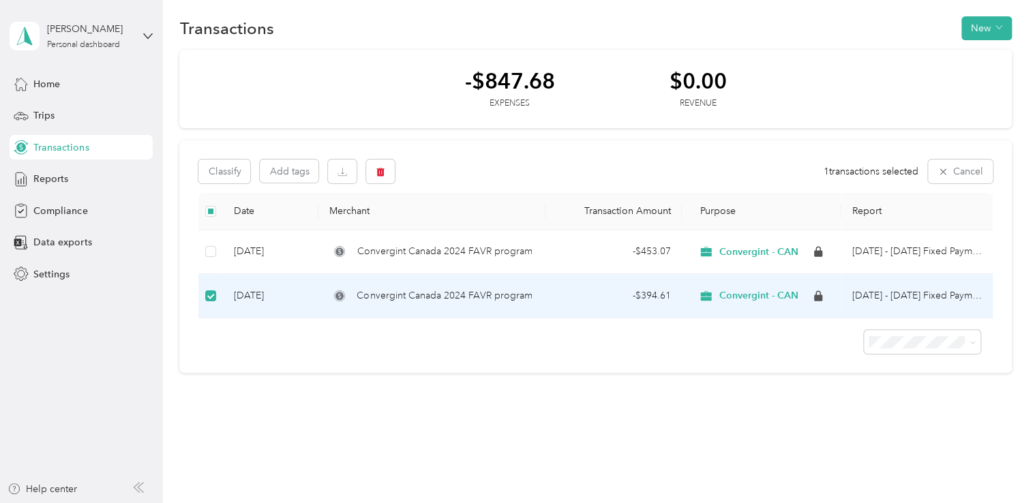
scroll to position [20, 0]
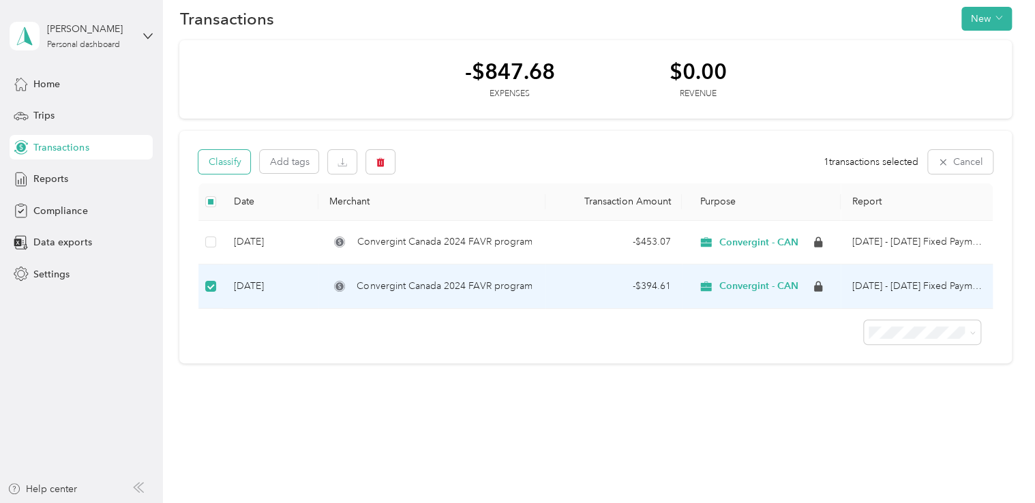
click at [240, 165] on button "Classify" at bounding box center [224, 162] width 52 height 24
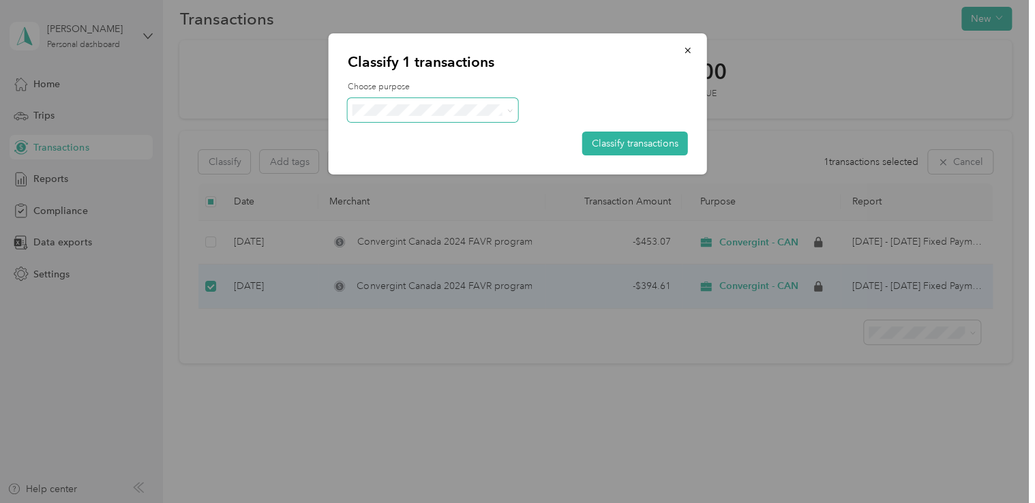
click at [504, 110] on span at bounding box center [507, 110] width 11 height 14
click at [507, 110] on icon at bounding box center [509, 111] width 6 height 6
click at [553, 102] on div at bounding box center [518, 110] width 340 height 24
click at [631, 114] on div at bounding box center [518, 110] width 340 height 24
click at [685, 48] on icon "button" at bounding box center [688, 51] width 10 height 10
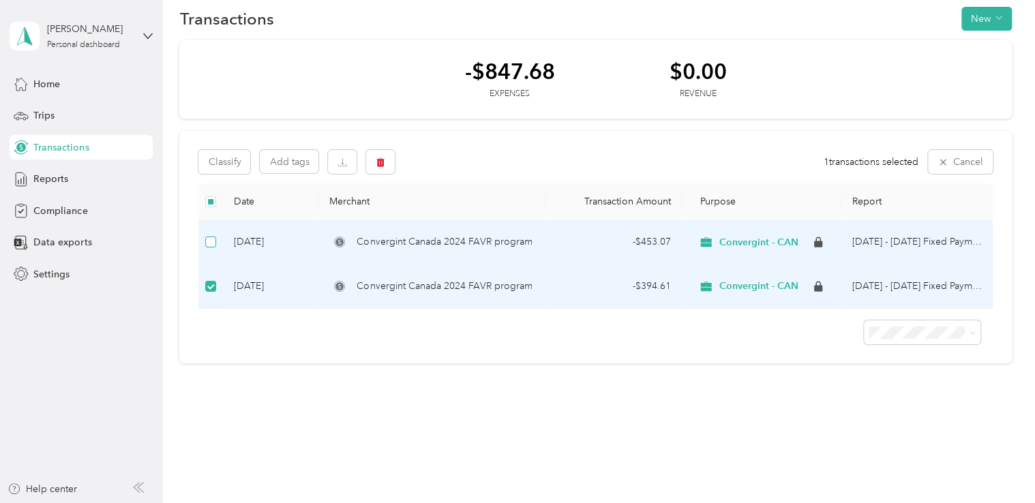
click at [211, 247] on label at bounding box center [210, 241] width 11 height 15
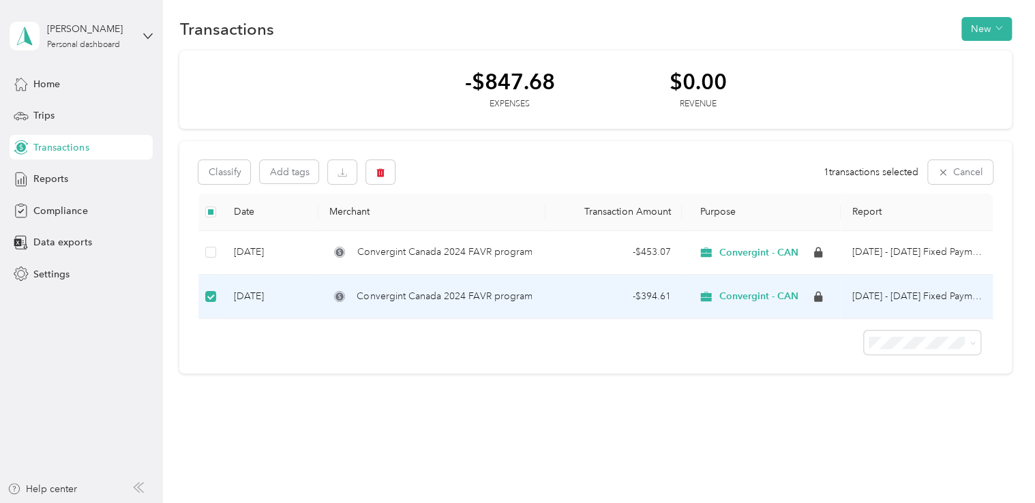
scroll to position [0, 0]
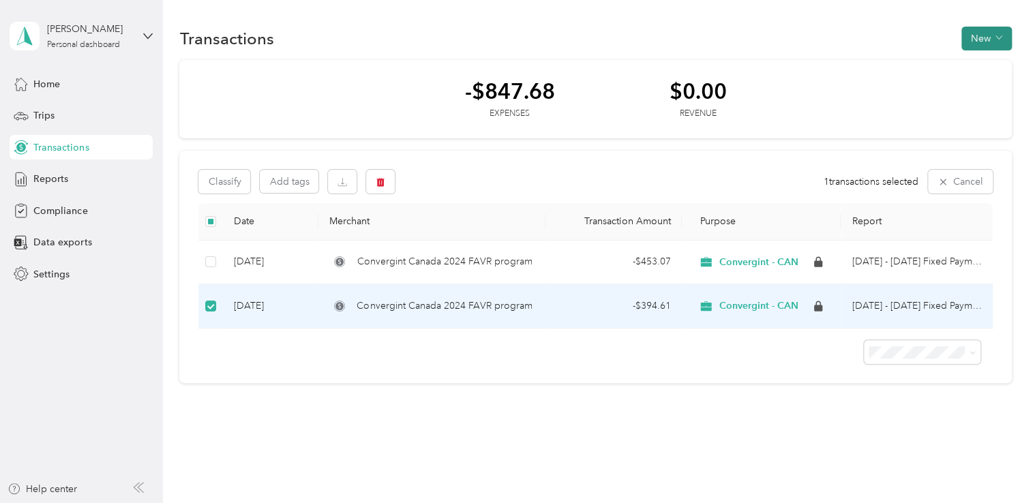
click at [970, 44] on button "New" at bounding box center [986, 39] width 50 height 24
click at [885, 83] on div "-$847.68 Expenses $0.00 Revenue" at bounding box center [594, 99] width 831 height 79
click at [52, 185] on span "Reports" at bounding box center [50, 179] width 35 height 14
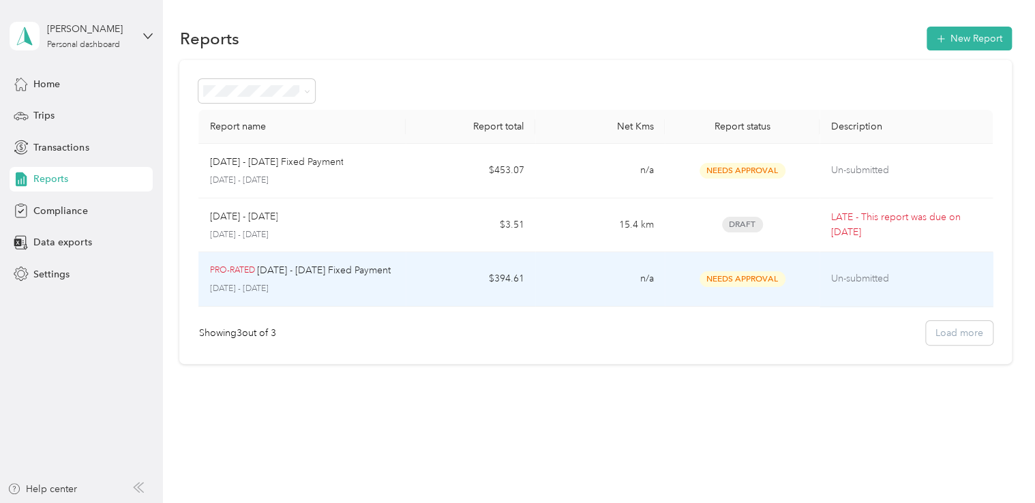
click at [730, 279] on span "Needs Approval" at bounding box center [742, 279] width 86 height 16
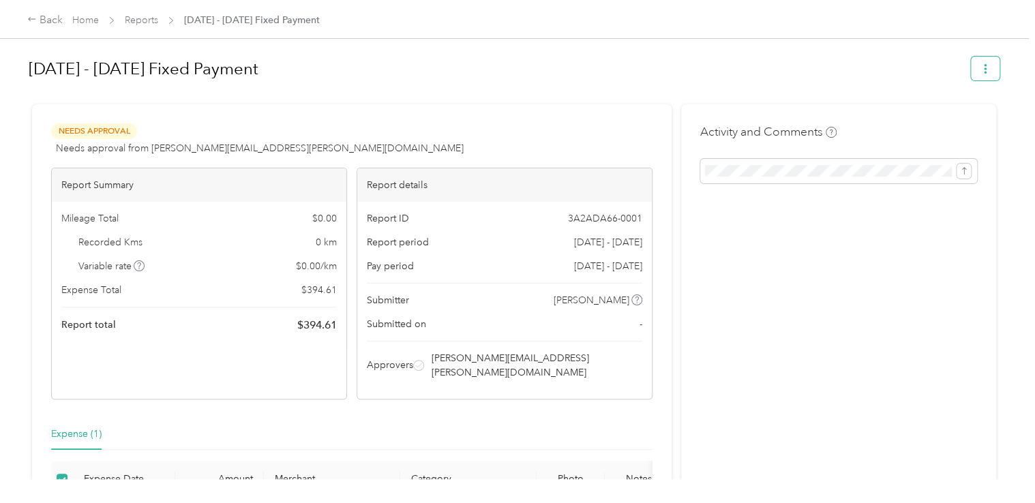
click at [980, 63] on span "button" at bounding box center [985, 69] width 10 height 12
click at [46, 19] on div "Back" at bounding box center [44, 20] width 35 height 16
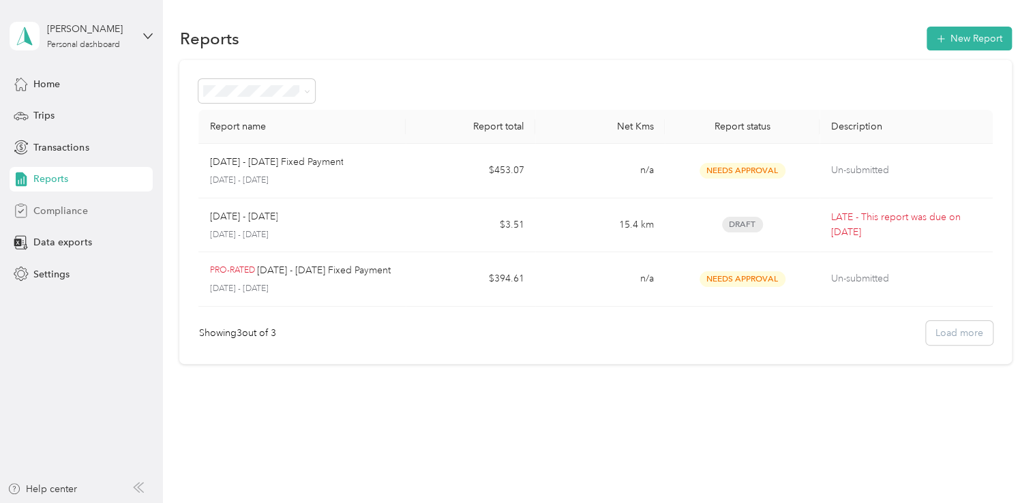
click at [79, 211] on span "Compliance" at bounding box center [60, 211] width 54 height 14
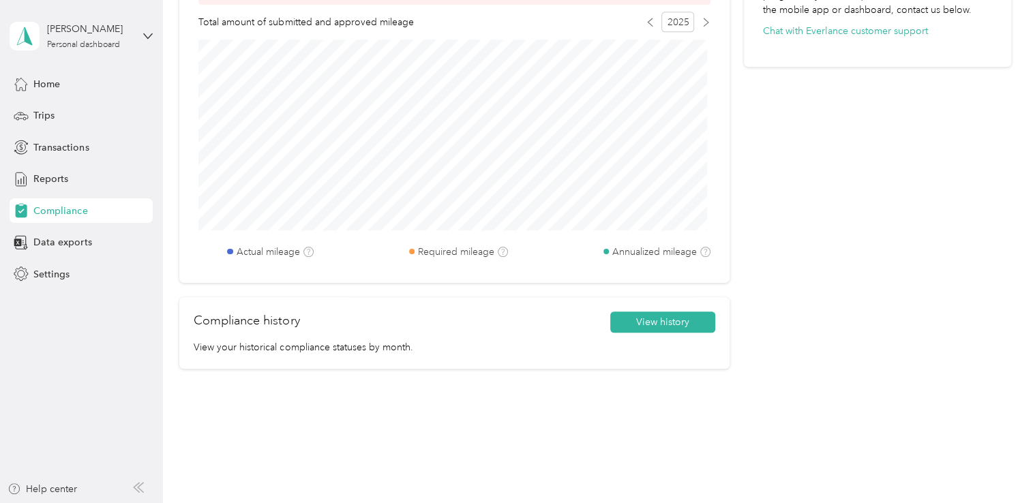
scroll to position [562, 0]
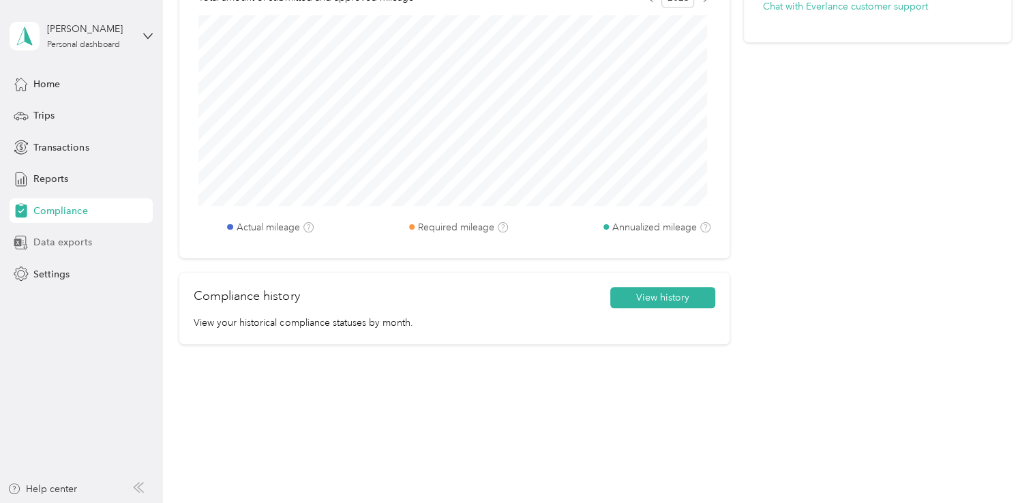
click at [60, 239] on span "Data exports" at bounding box center [62, 242] width 58 height 14
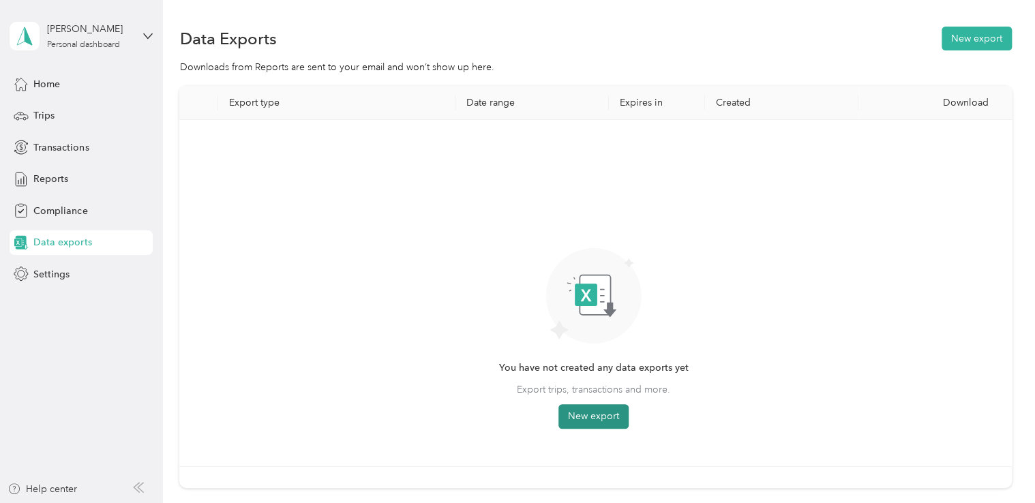
click at [594, 418] on button "New export" at bounding box center [593, 416] width 70 height 25
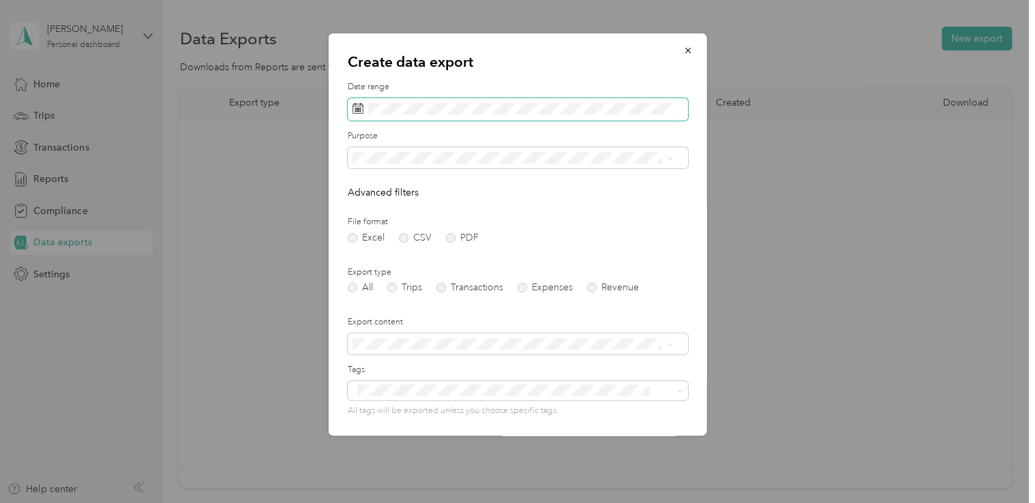
click at [489, 116] on span at bounding box center [518, 109] width 340 height 23
click at [672, 221] on label "File format" at bounding box center [518, 222] width 340 height 12
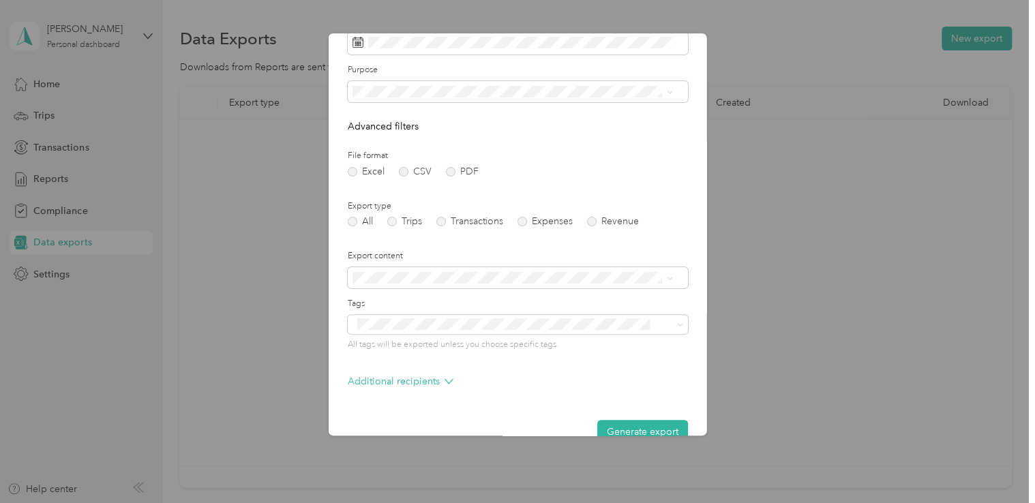
scroll to position [93, 0]
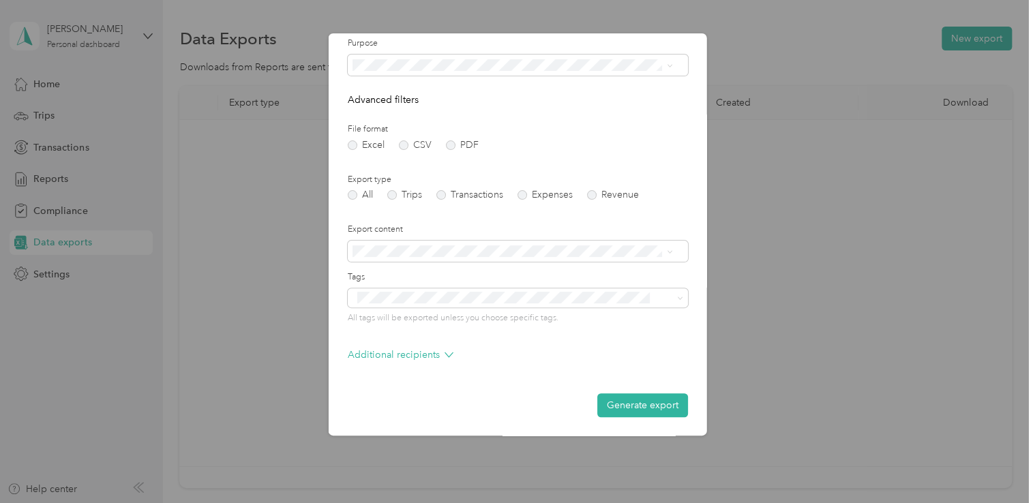
click at [842, 201] on div "Create data export Date range Purpose Advanced filters File format Excel CSV PD…" at bounding box center [706, 236] width 378 height 406
click at [220, 151] on div at bounding box center [517, 251] width 1035 height 503
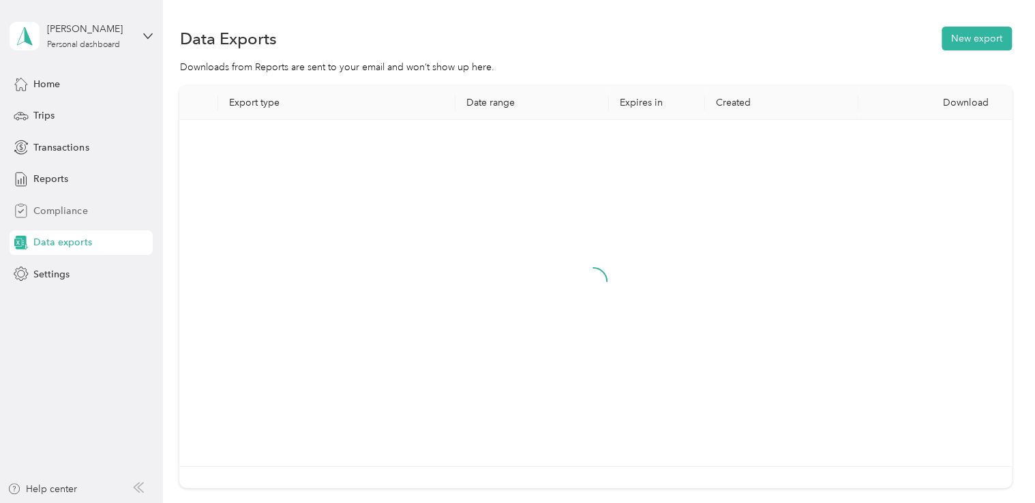
click at [79, 214] on span "Compliance" at bounding box center [60, 211] width 54 height 14
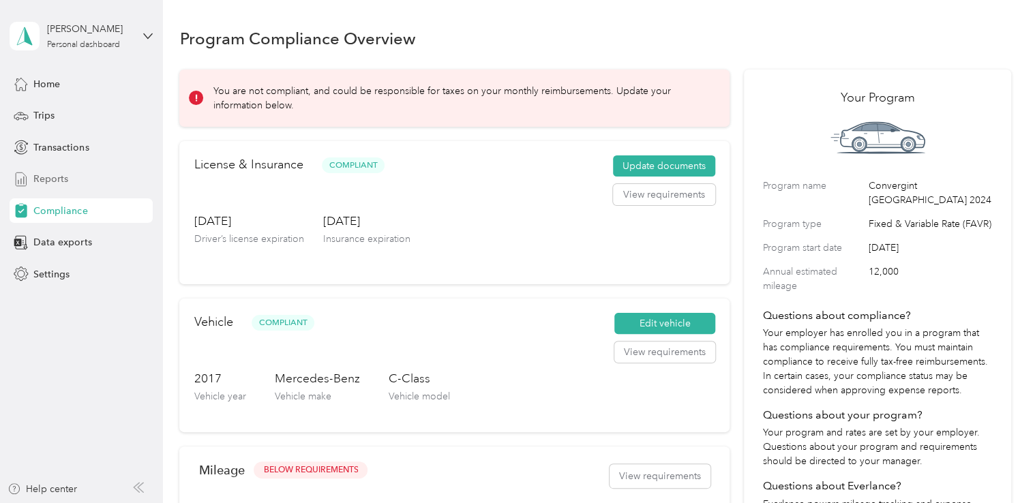
click at [76, 185] on div "Reports" at bounding box center [81, 179] width 143 height 25
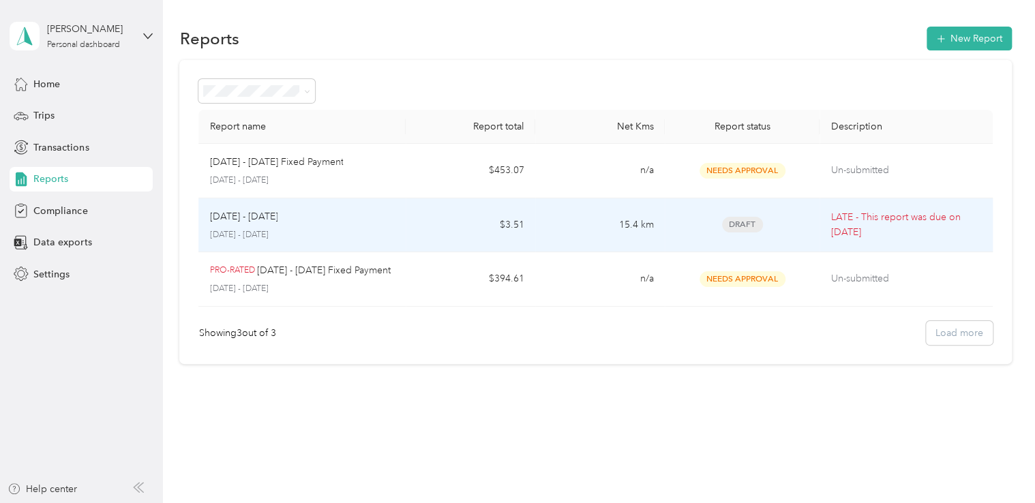
click at [747, 230] on span "Draft" at bounding box center [742, 225] width 41 height 16
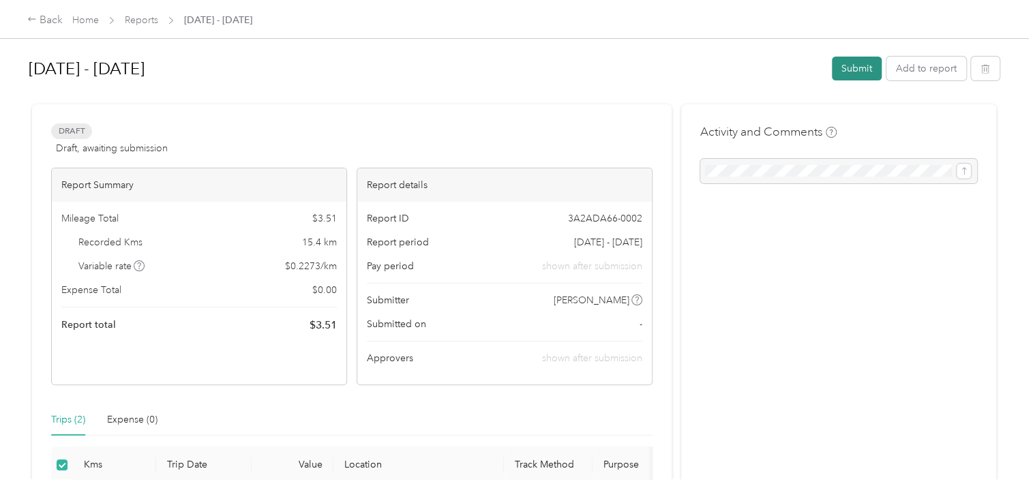
click at [861, 76] on button "Submit" at bounding box center [856, 69] width 50 height 24
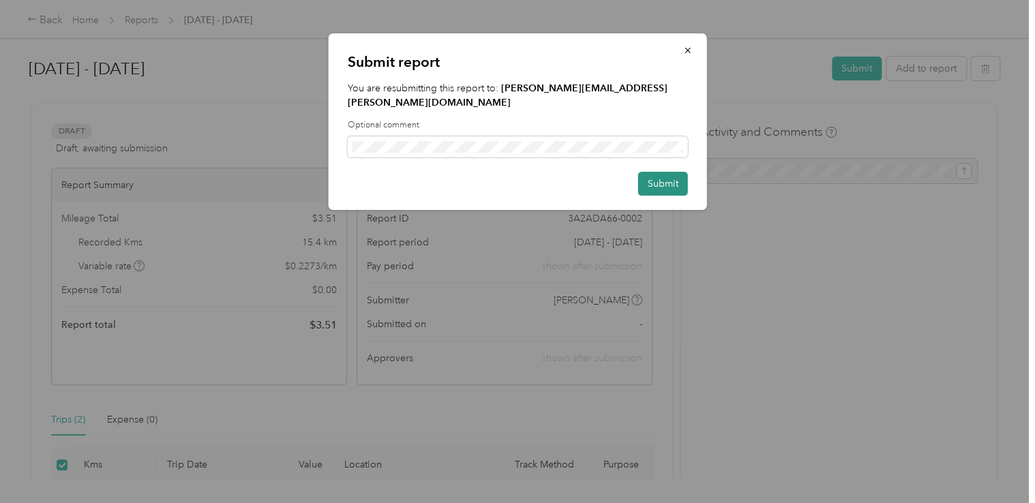
click at [677, 175] on button "Submit" at bounding box center [663, 184] width 50 height 24
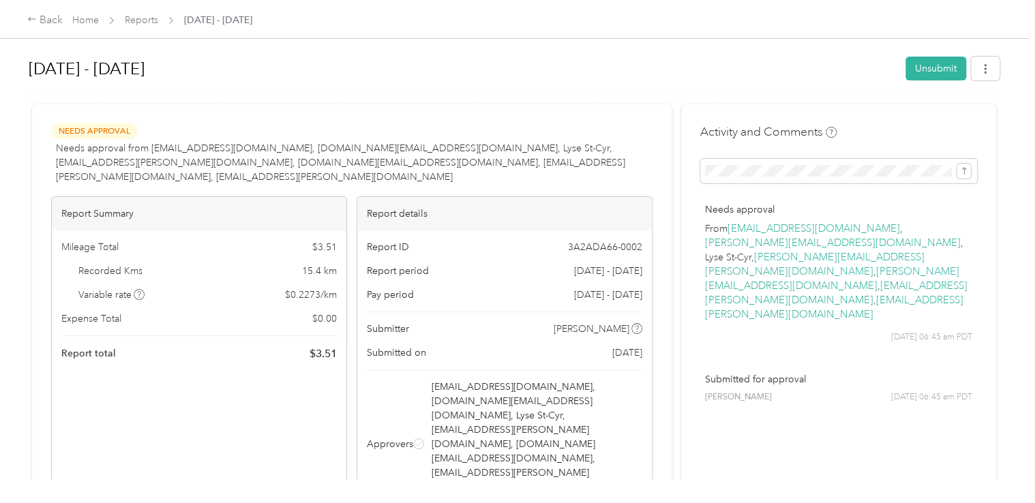
click at [26, 18] on div "Back Home Reports Aug 1 - 31, 2025" at bounding box center [517, 19] width 1035 height 38
click at [50, 20] on div "Back" at bounding box center [44, 20] width 35 height 16
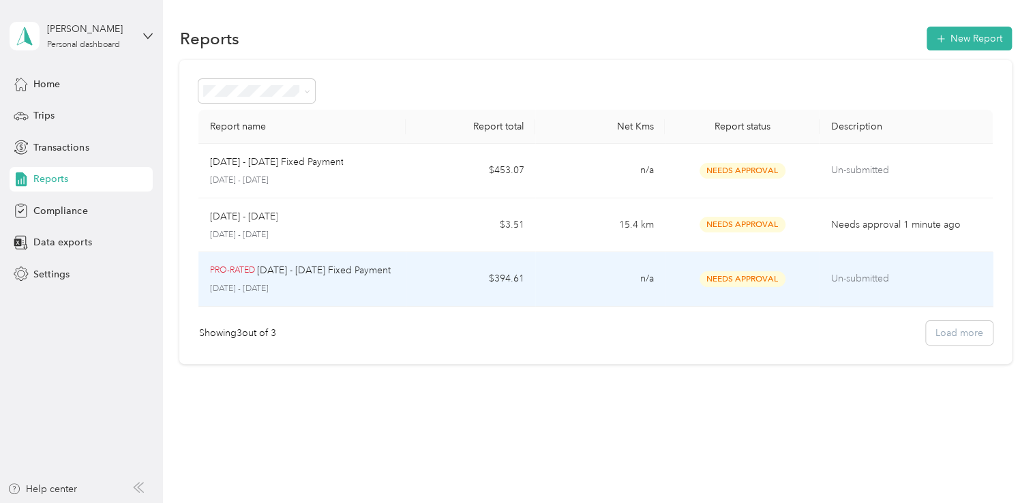
click at [848, 281] on p "Un-submitted" at bounding box center [905, 278] width 151 height 15
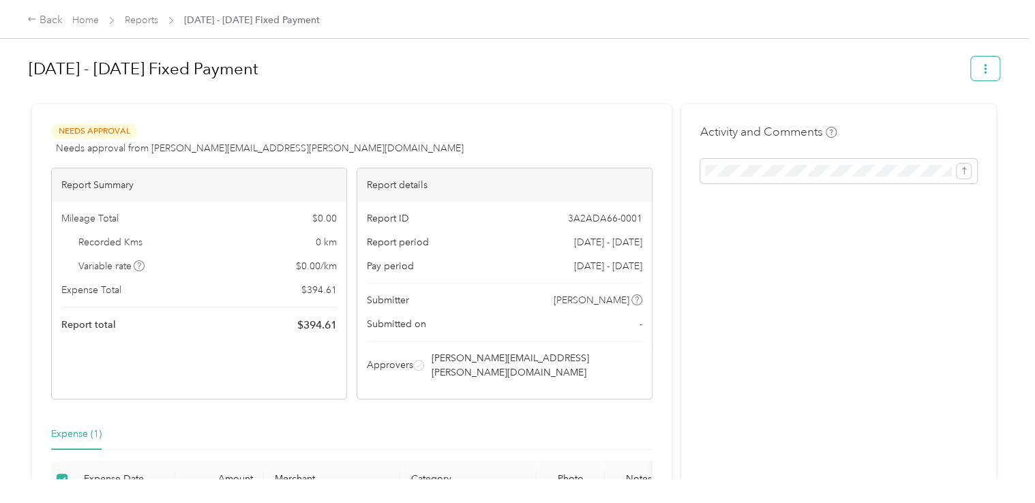
click at [984, 72] on icon "button" at bounding box center [985, 69] width 10 height 10
click at [881, 277] on div "Activity and Comments" at bounding box center [838, 341] width 315 height 475
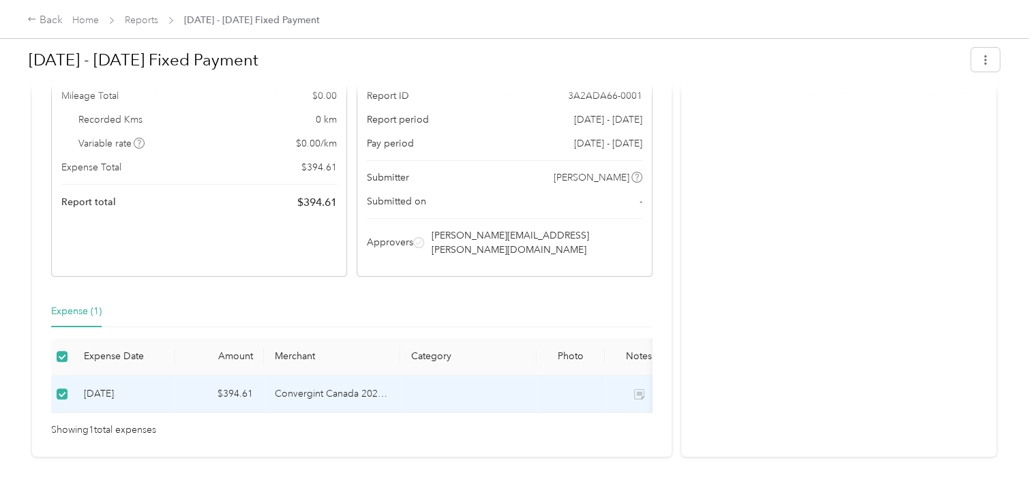
scroll to position [153, 0]
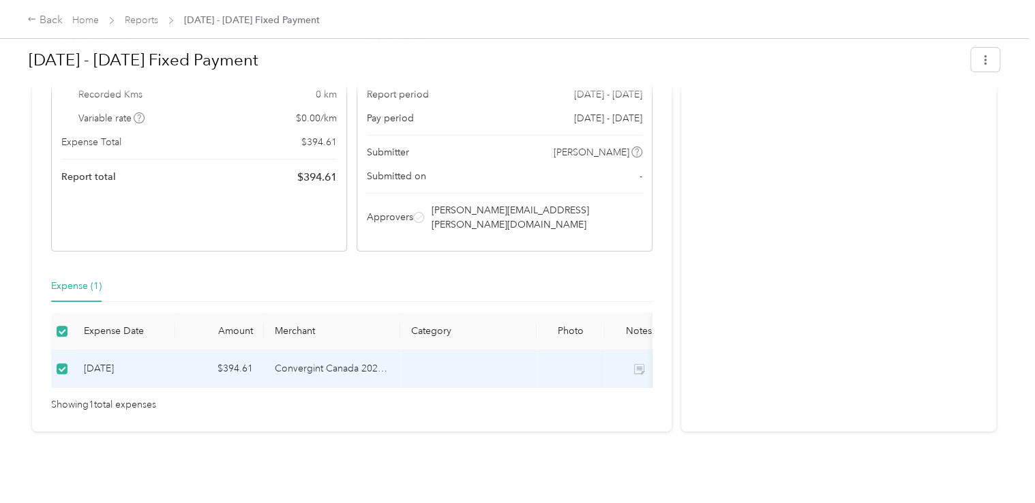
click at [298, 350] on td "Convergint Canada 2024 FAVR program" at bounding box center [332, 368] width 136 height 37
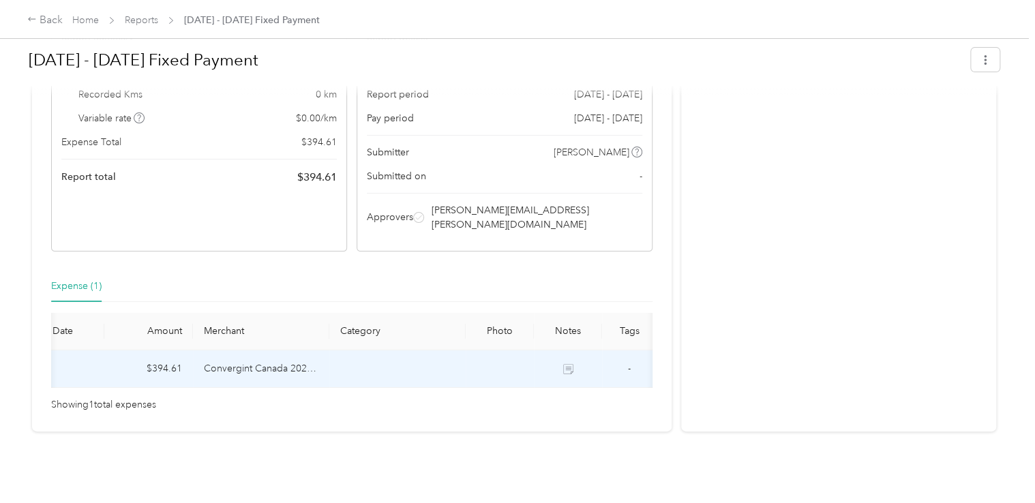
scroll to position [0, 77]
click at [559, 364] on icon at bounding box center [564, 369] width 10 height 10
drag, startPoint x: 559, startPoint y: 350, endPoint x: 499, endPoint y: 348, distance: 60.0
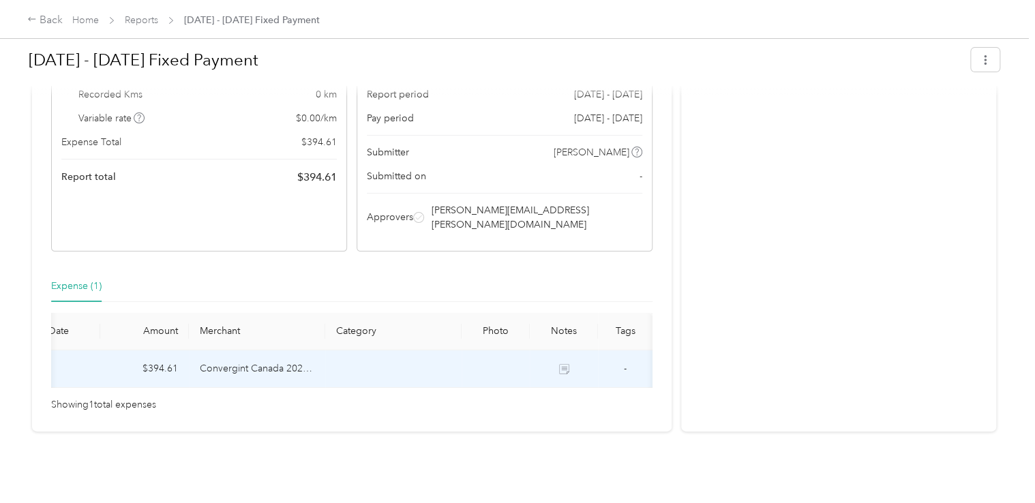
click at [499, 350] on td at bounding box center [495, 368] width 68 height 37
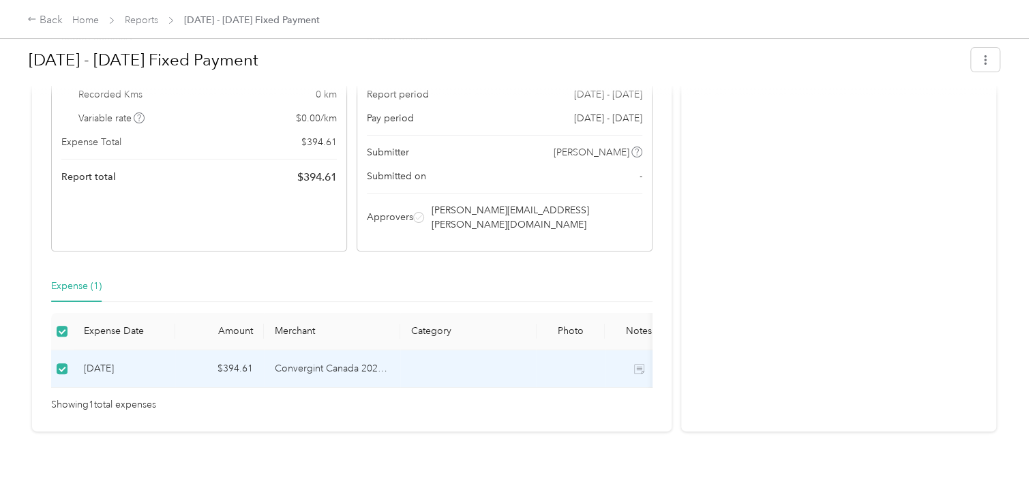
scroll to position [0, 0]
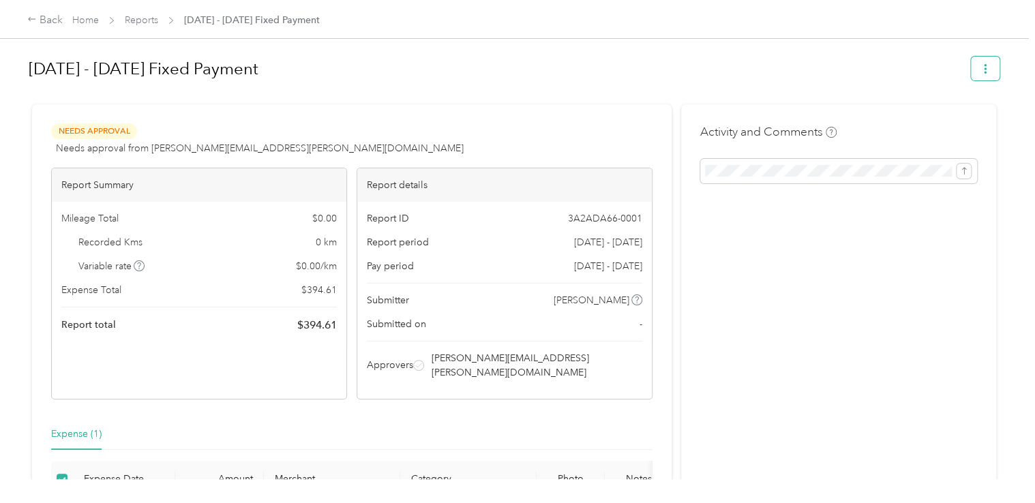
click at [982, 65] on icon "button" at bounding box center [985, 69] width 10 height 10
